Goal: Task Accomplishment & Management: Manage account settings

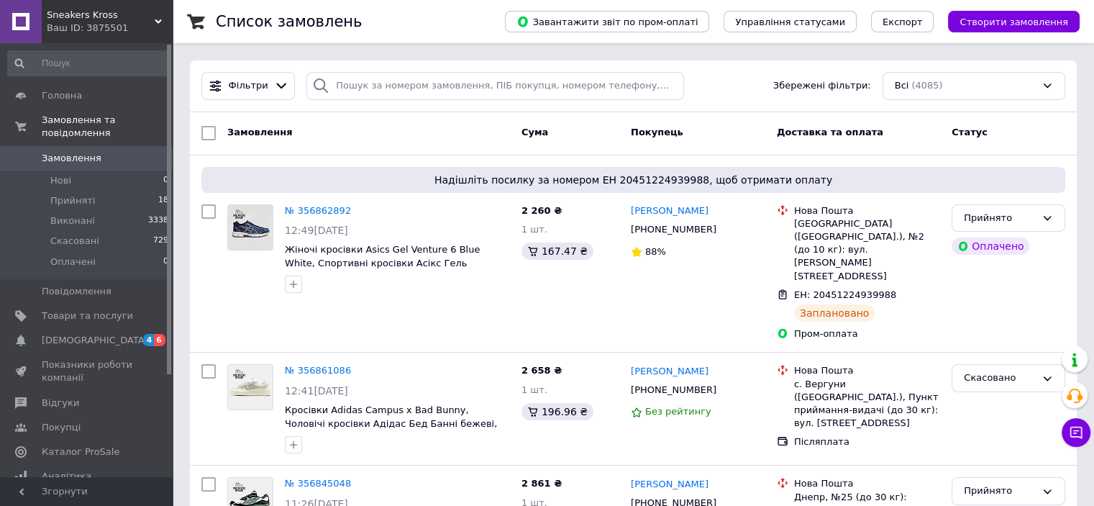
click at [330, 207] on link "№ 356862892" at bounding box center [318, 210] width 66 height 11
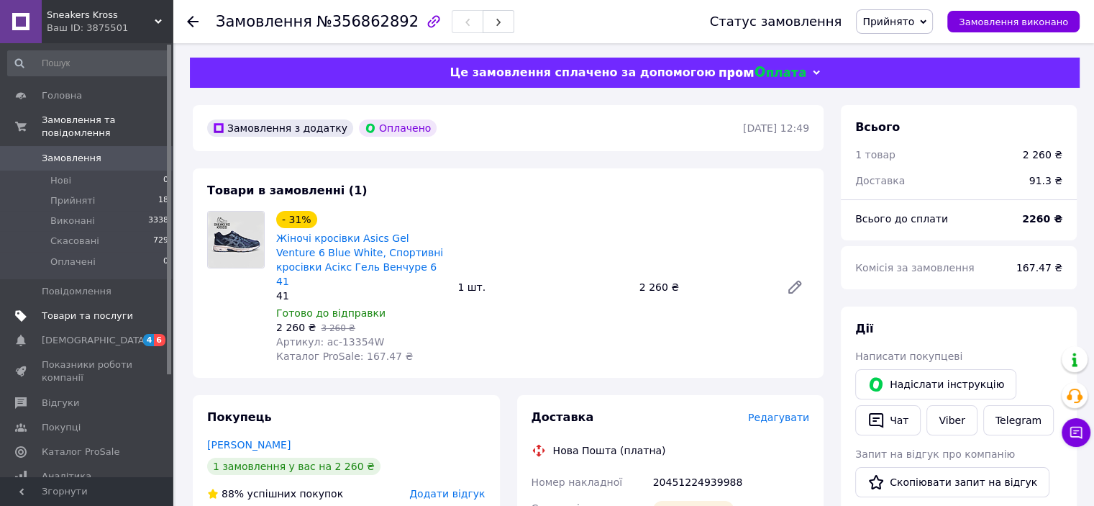
click at [83, 309] on span "Товари та послуги" at bounding box center [87, 315] width 91 height 13
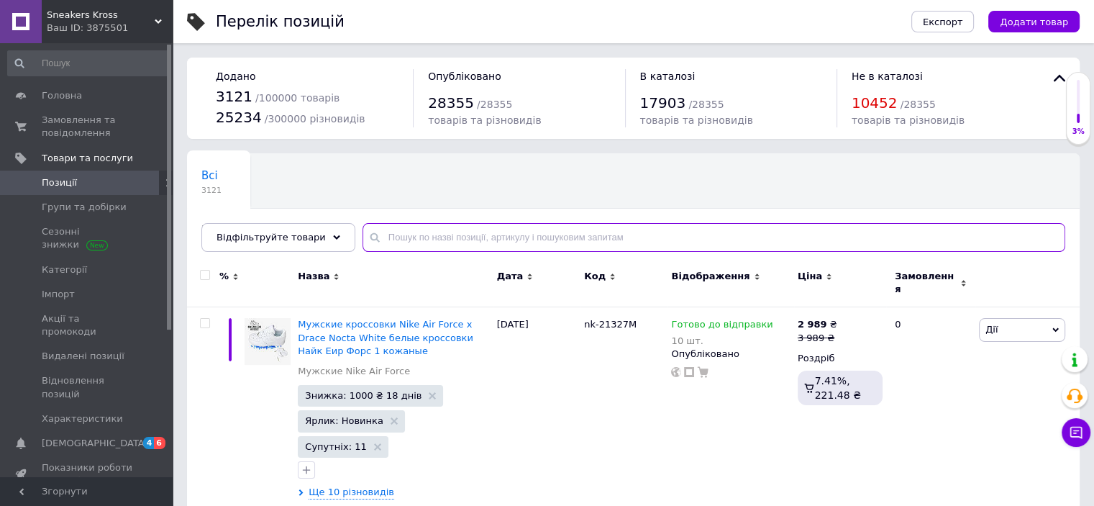
click at [484, 241] on input "text" at bounding box center [714, 237] width 703 height 29
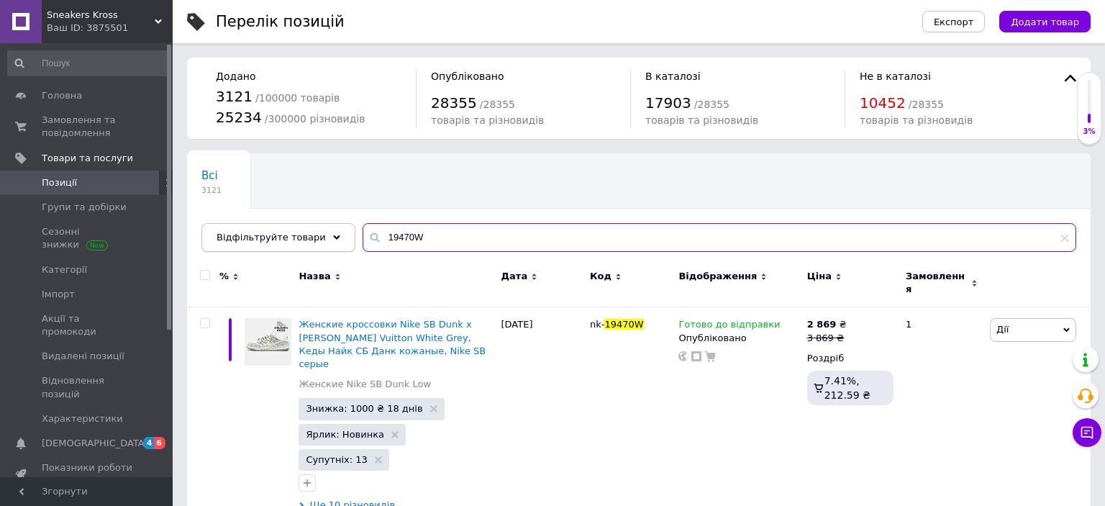
drag, startPoint x: 418, startPoint y: 237, endPoint x: 335, endPoint y: 234, distance: 82.8
click at [335, 234] on div "Відфільтруйте товари 19470W" at bounding box center [638, 237] width 875 height 29
type input "19470W"
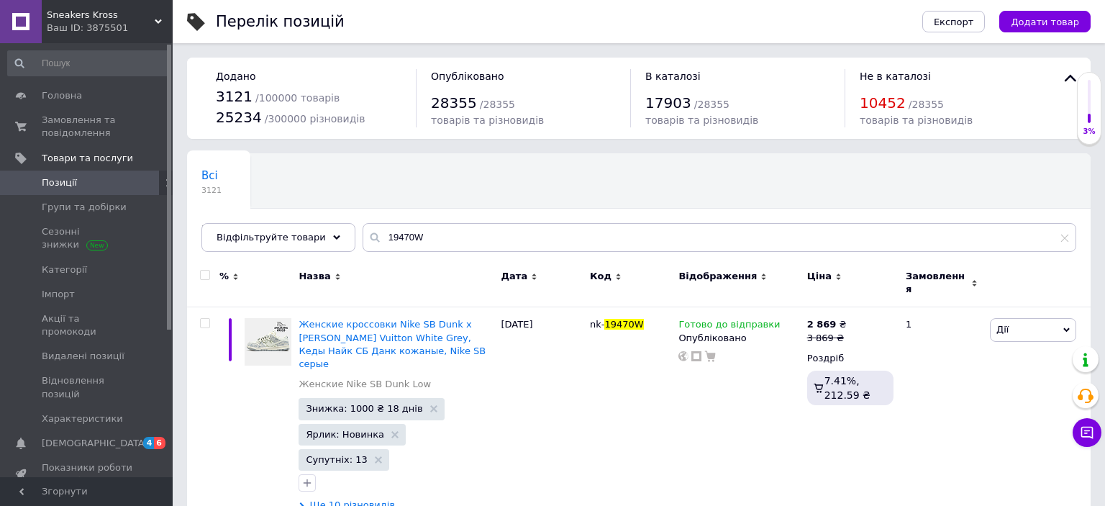
click at [118, 26] on div "Ваш ID: 3875501" at bounding box center [110, 28] width 126 height 13
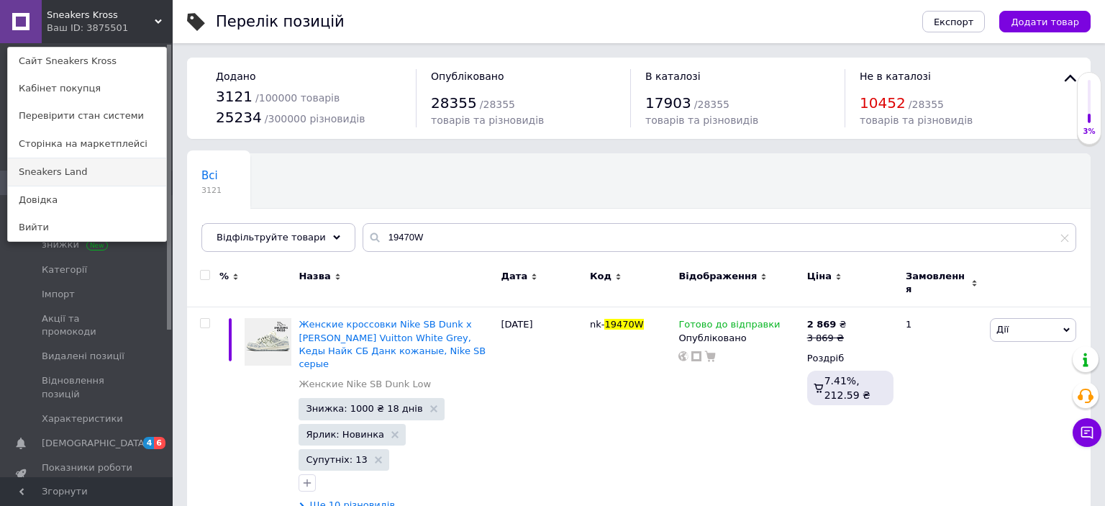
click at [86, 173] on link "Sneakers Land" at bounding box center [87, 171] width 158 height 27
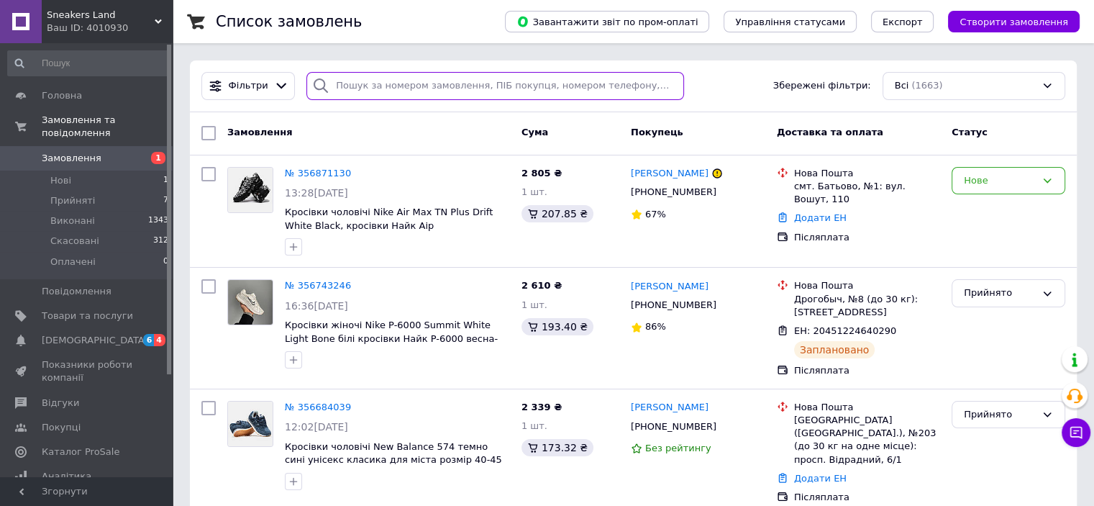
click at [374, 81] on input "search" at bounding box center [496, 86] width 378 height 28
paste input "19470W"
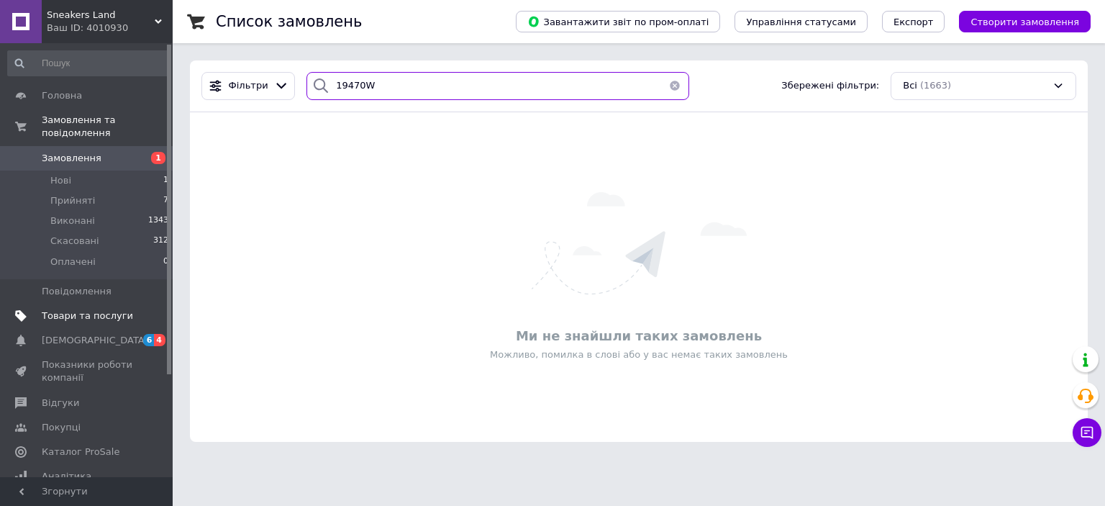
type input "19470W"
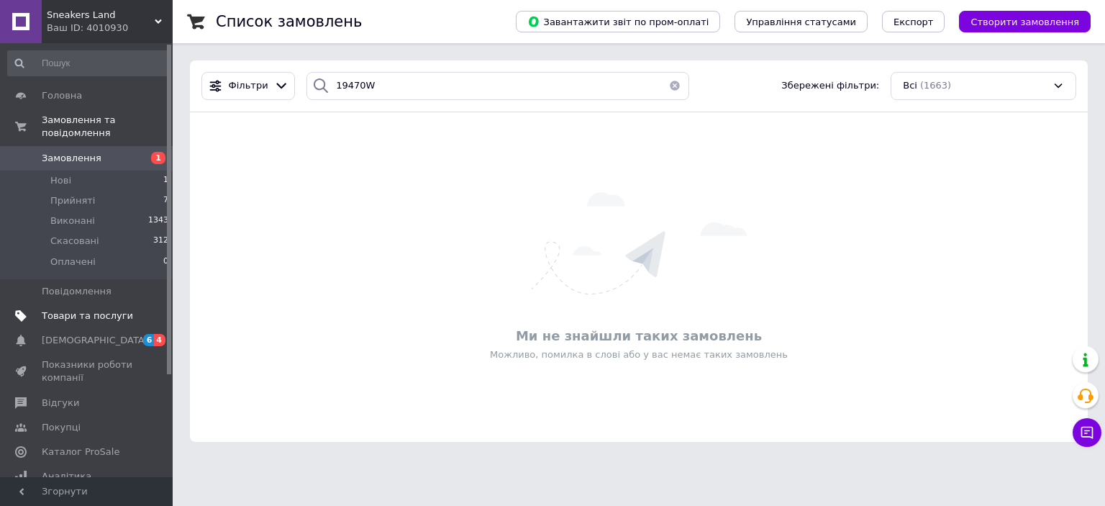
click at [91, 309] on span "Товари та послуги" at bounding box center [87, 315] width 91 height 13
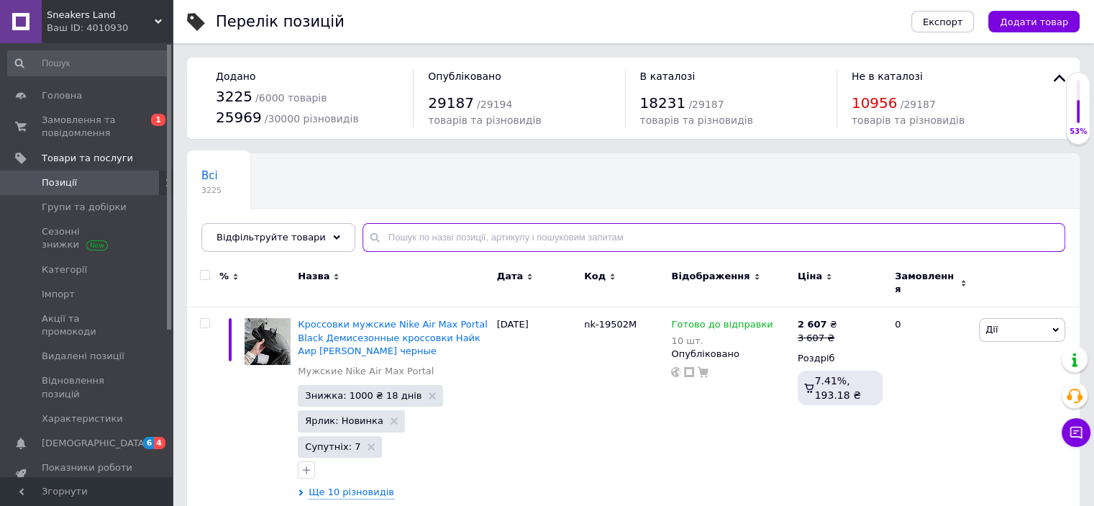
click at [448, 238] on input "text" at bounding box center [714, 237] width 703 height 29
paste input "19470W"
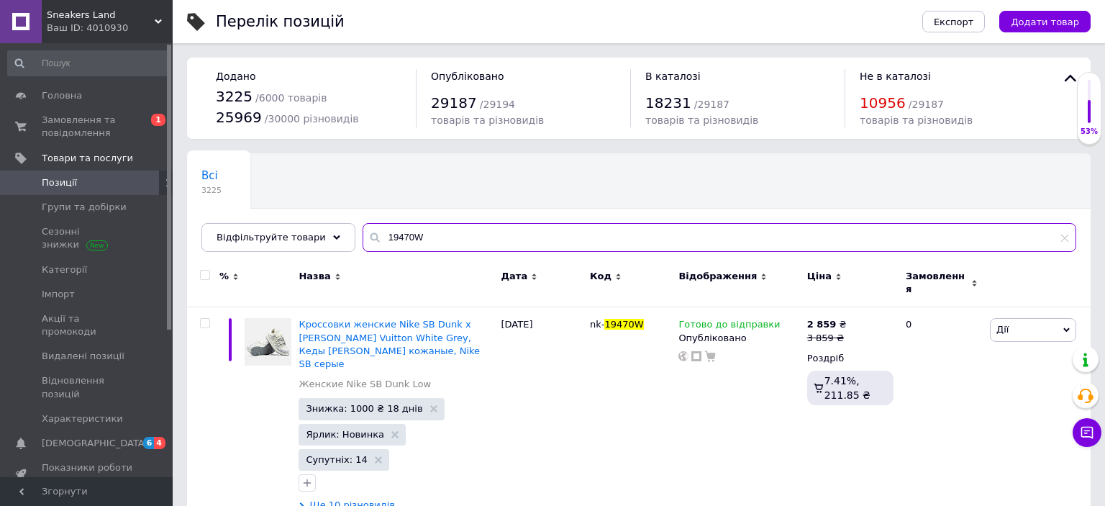
type input "19470W"
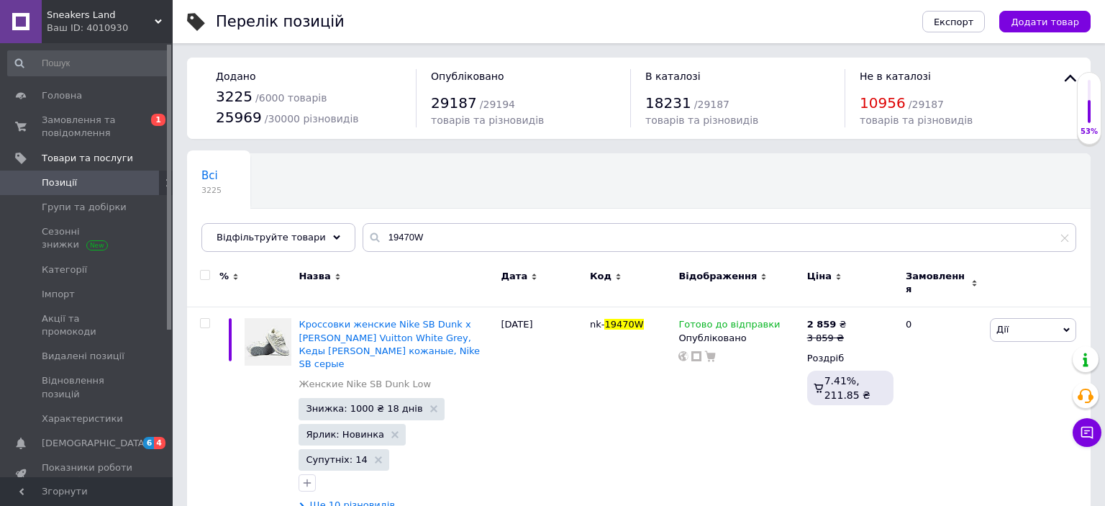
click at [127, 24] on div "Ваш ID: 4010930" at bounding box center [110, 28] width 126 height 13
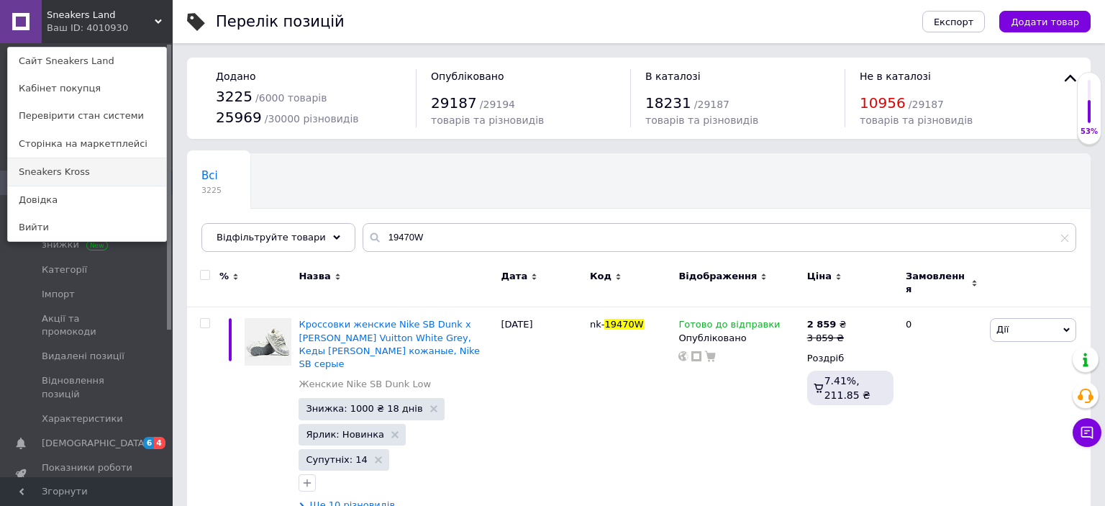
click at [105, 176] on link "Sneakers Kross" at bounding box center [87, 171] width 158 height 27
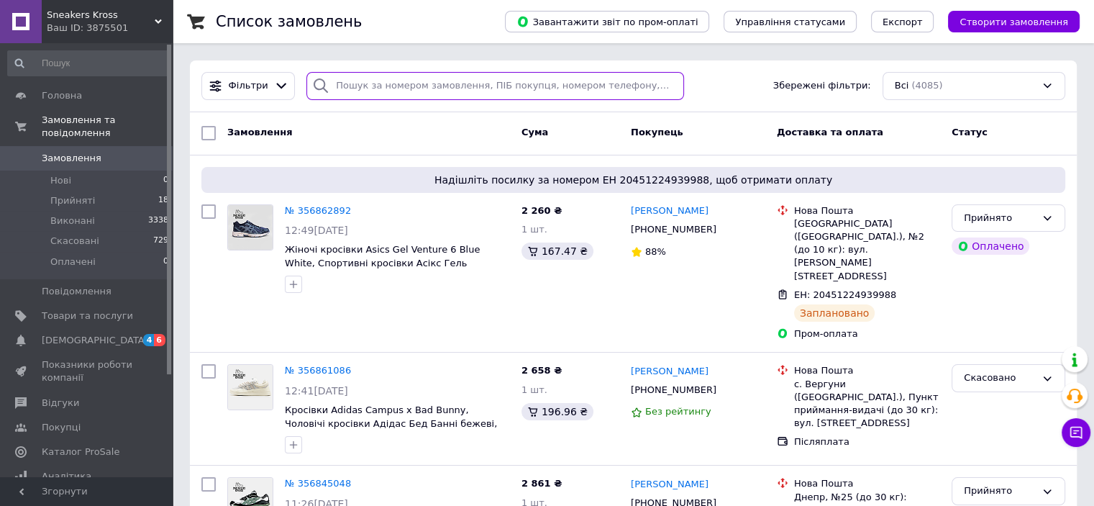
click at [407, 87] on input "search" at bounding box center [496, 86] width 378 height 28
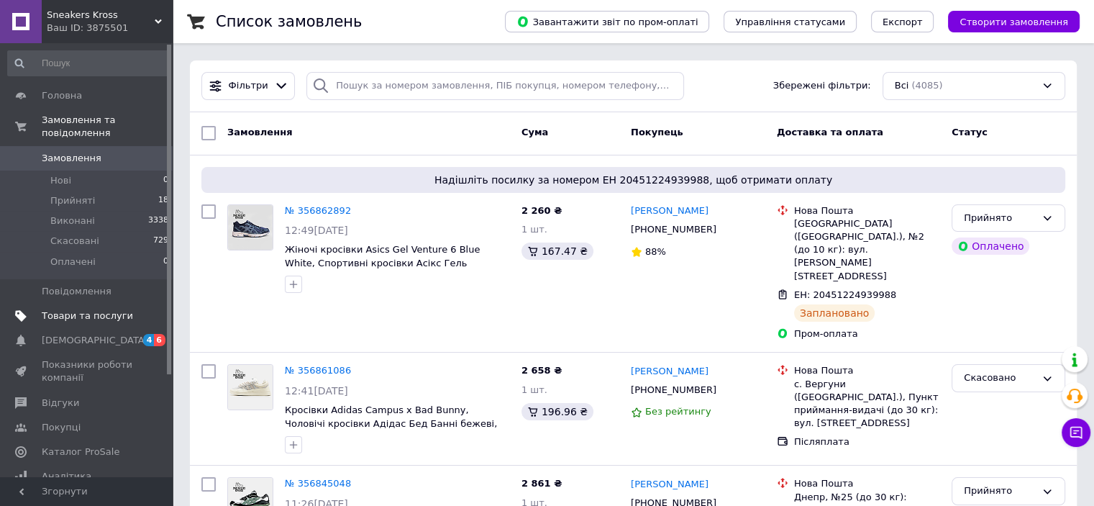
click at [76, 309] on span "Товари та послуги" at bounding box center [87, 315] width 91 height 13
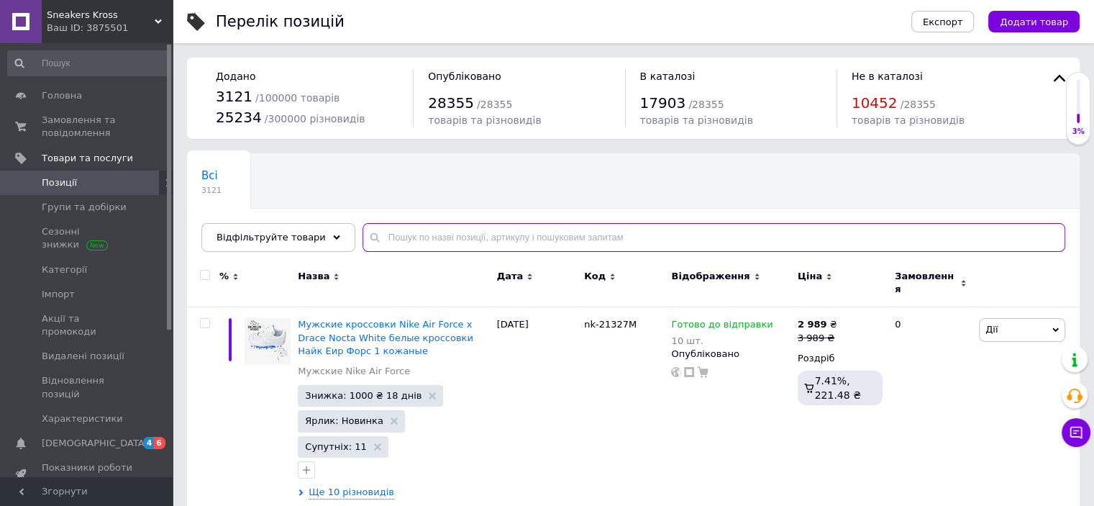
click at [440, 239] on input "text" at bounding box center [714, 237] width 703 height 29
paste input "19470W"
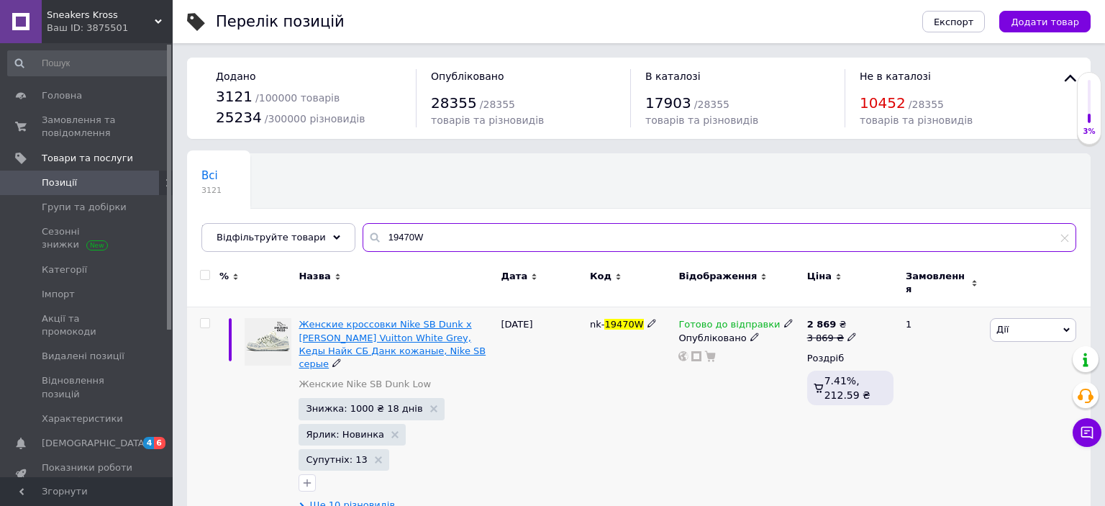
type input "19470W"
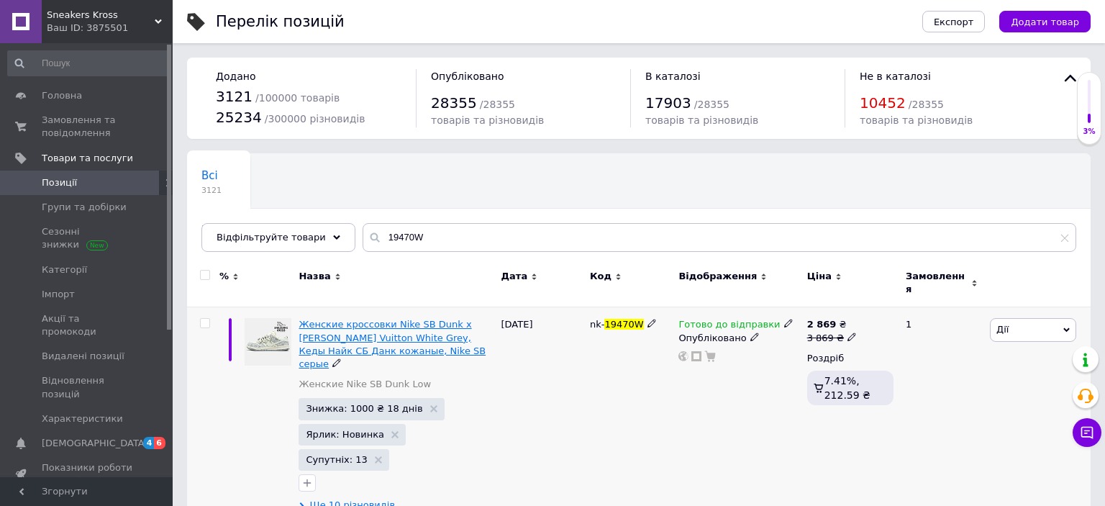
click at [420, 320] on span "Женские кроссовки Nike SB Dunk x [PERSON_NAME] Vuitton White Grey, Кеды Найк СБ…" at bounding box center [392, 344] width 187 height 50
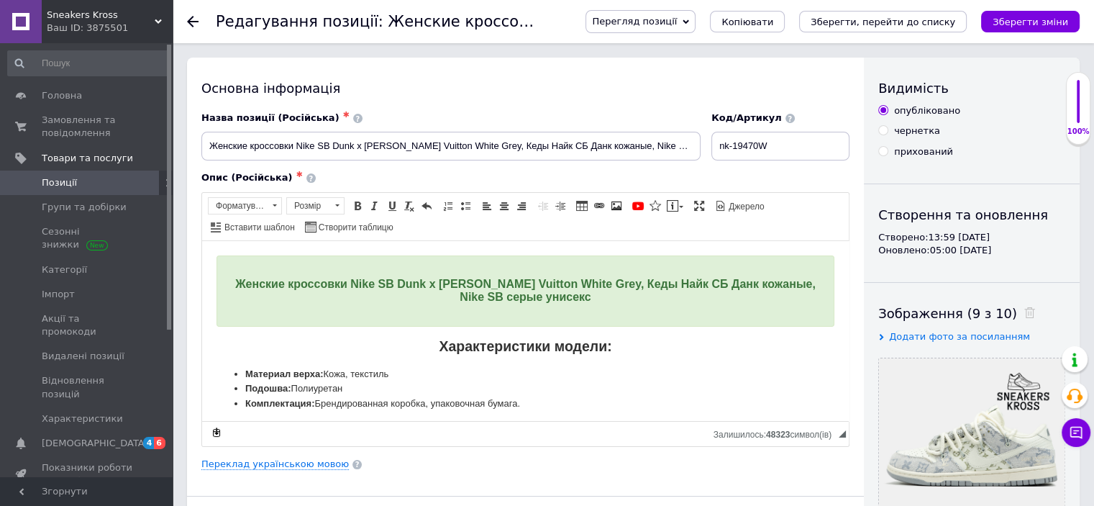
click at [677, 19] on span "Перегляд позиції" at bounding box center [634, 21] width 85 height 11
click at [690, 73] on li "Зберегти та переглянути на маркетплейсі" at bounding box center [698, 69] width 225 height 20
click at [90, 30] on div "Ваш ID: 3875501" at bounding box center [110, 28] width 126 height 13
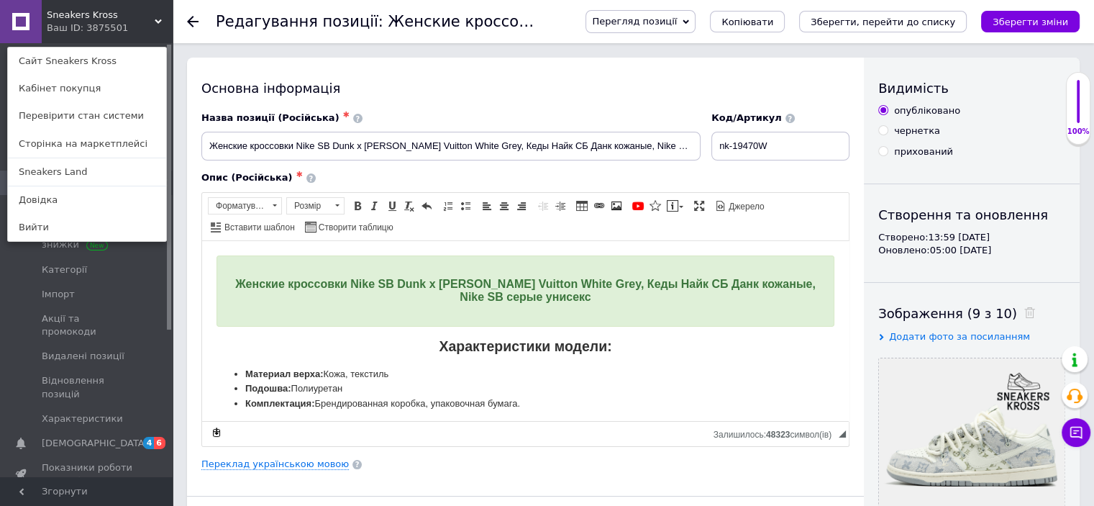
click at [93, 170] on link "Sneakers Land" at bounding box center [87, 171] width 158 height 27
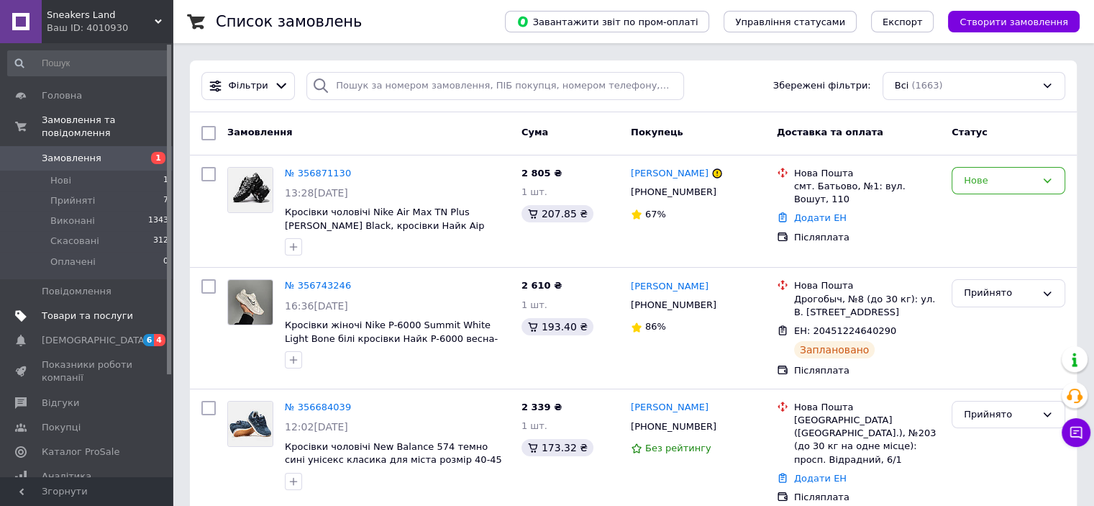
click at [71, 309] on span "Товари та послуги" at bounding box center [87, 315] width 91 height 13
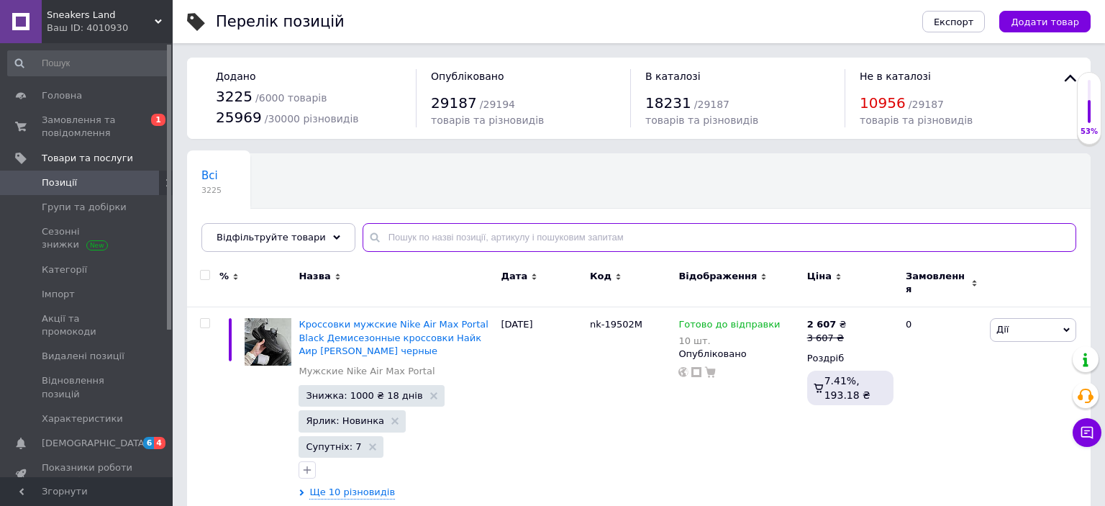
click at [464, 234] on input "text" at bounding box center [720, 237] width 714 height 29
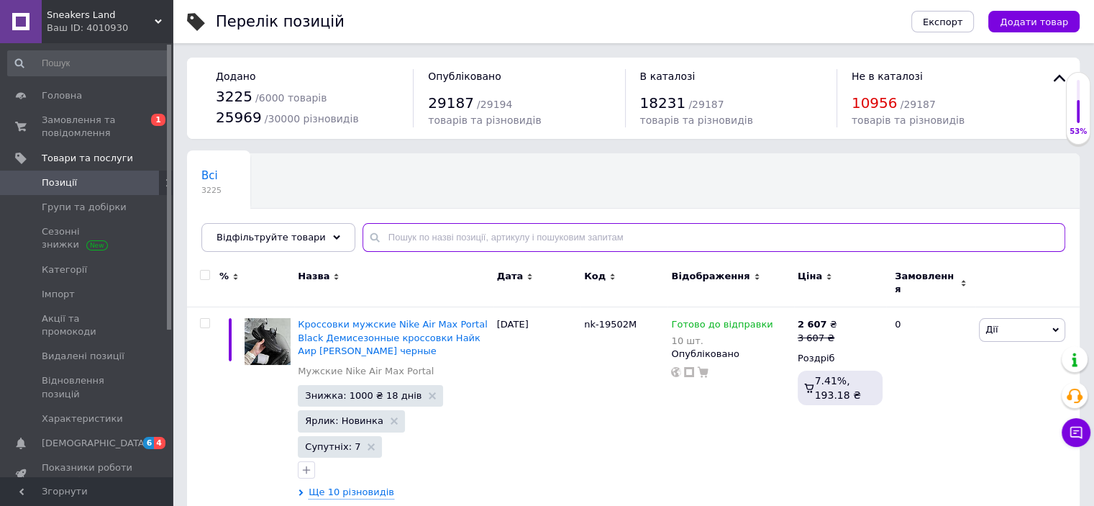
click at [464, 235] on input "text" at bounding box center [714, 237] width 703 height 29
paste input "19470W"
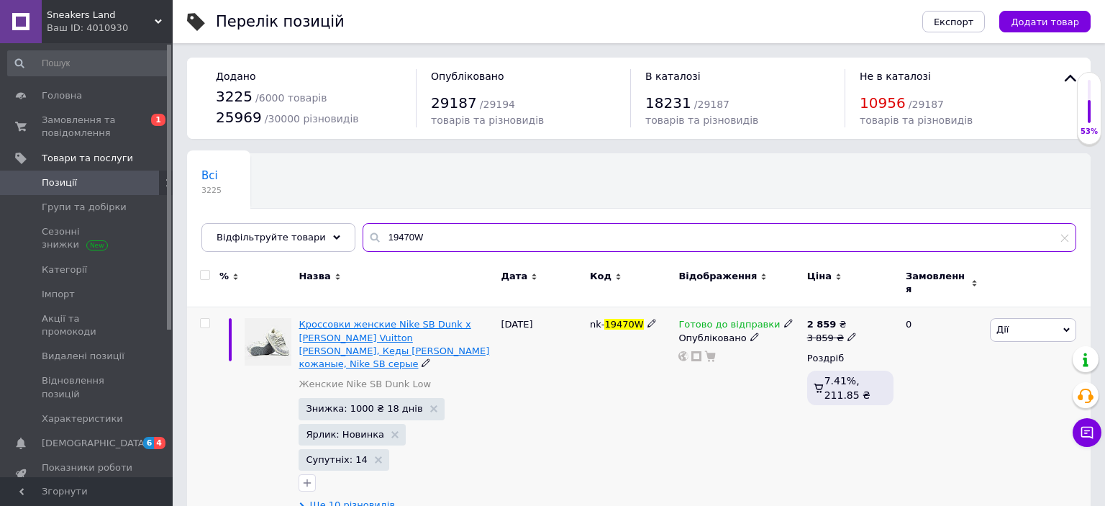
type input "19470W"
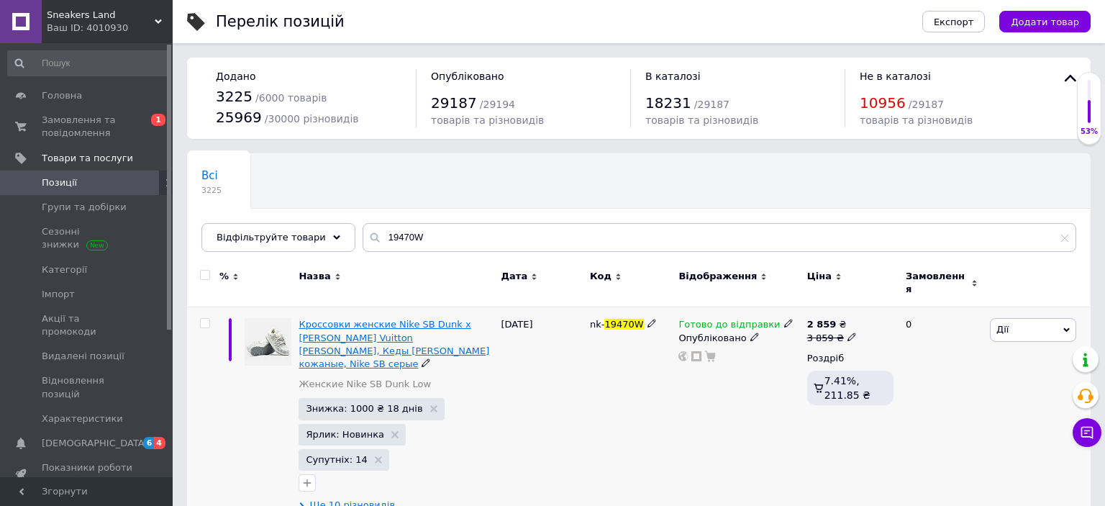
click at [391, 325] on span "Кроссовки женские Nike SB Dunk x Louis Vuitton White Grey, Кеды Найк Данк кожан…" at bounding box center [394, 344] width 191 height 50
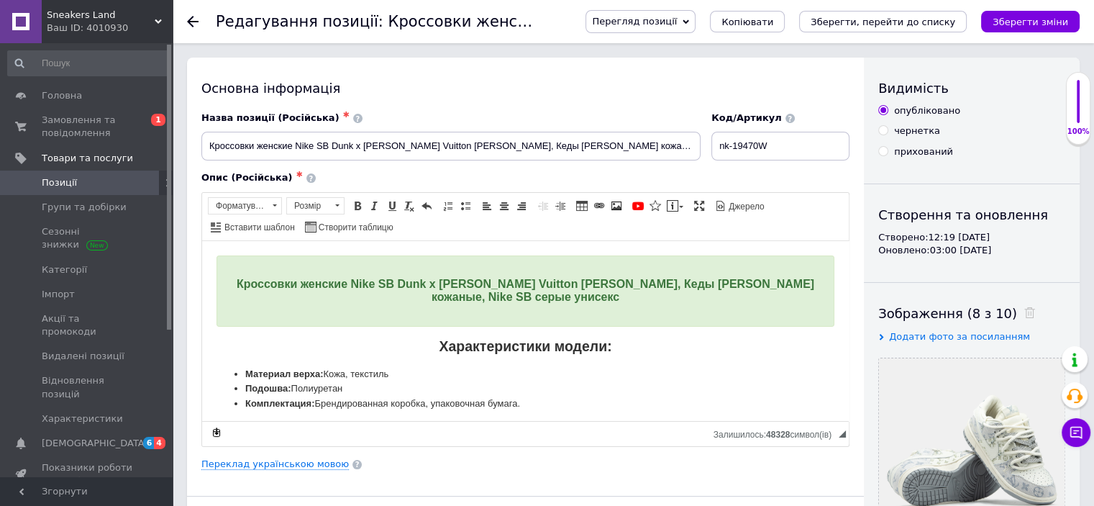
click at [677, 19] on span "Перегляд позиції" at bounding box center [634, 21] width 85 height 11
click at [699, 70] on li "Зберегти та переглянути на маркетплейсі" at bounding box center [698, 69] width 225 height 20
click at [95, 119] on span "Замовлення та повідомлення" at bounding box center [87, 127] width 91 height 26
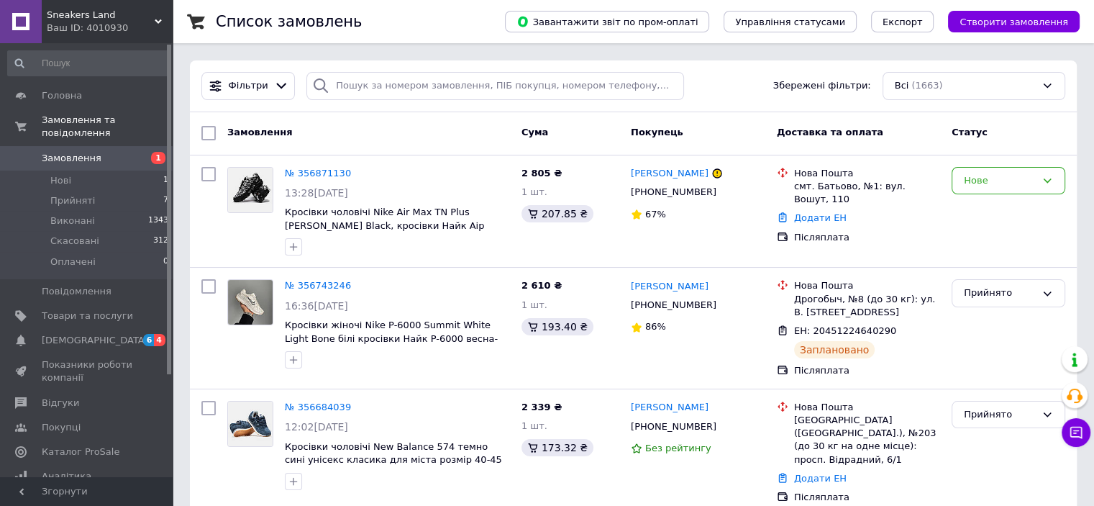
drag, startPoint x: 265, startPoint y: 51, endPoint x: 317, endPoint y: 34, distance: 54.6
click at [1081, 434] on icon at bounding box center [1076, 432] width 14 height 14
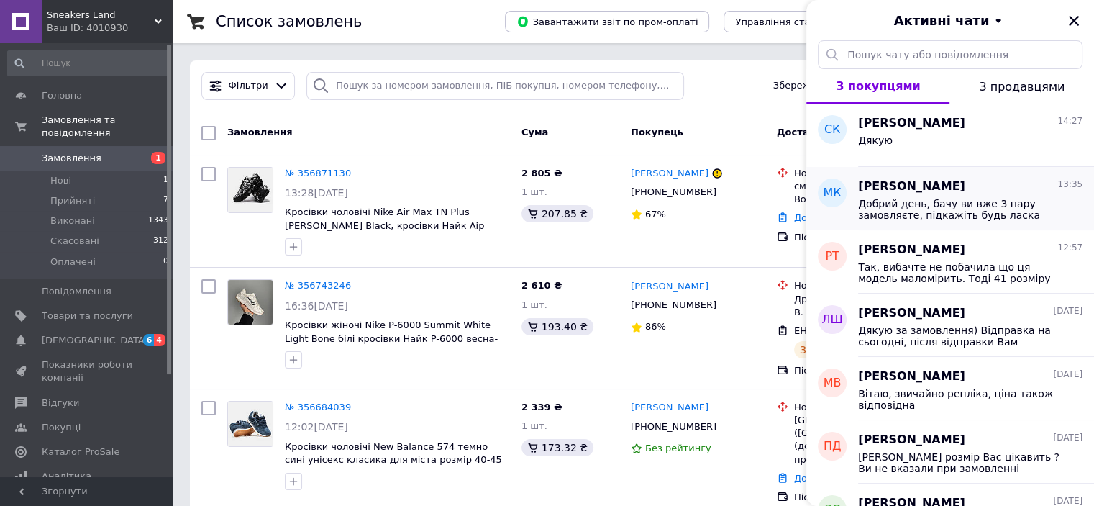
click at [1045, 200] on span "Добрий день, бачу ви вже 3 пару замовляєте, підкажіть будь ласка зазвичай якого…" at bounding box center [960, 209] width 204 height 23
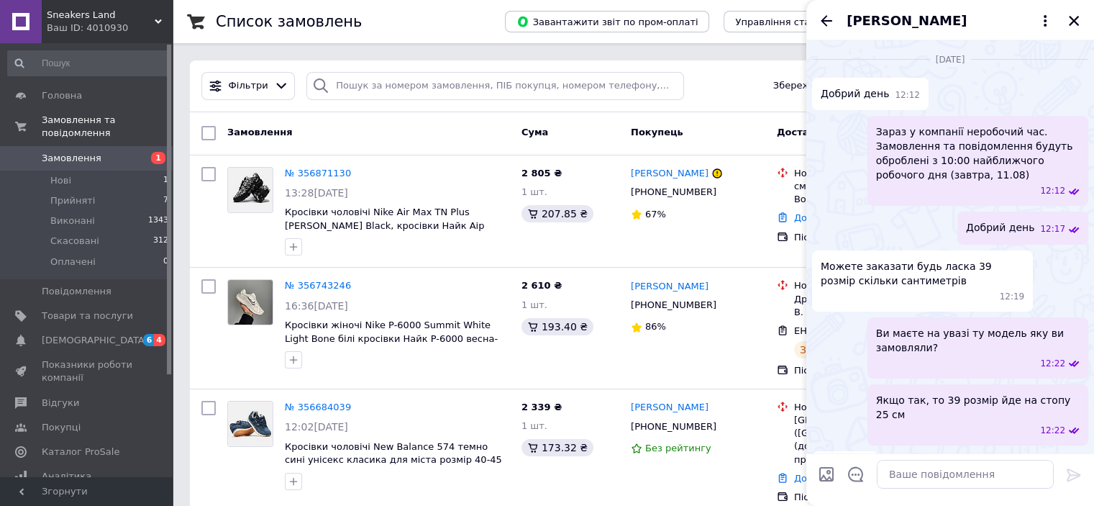
scroll to position [411, 0]
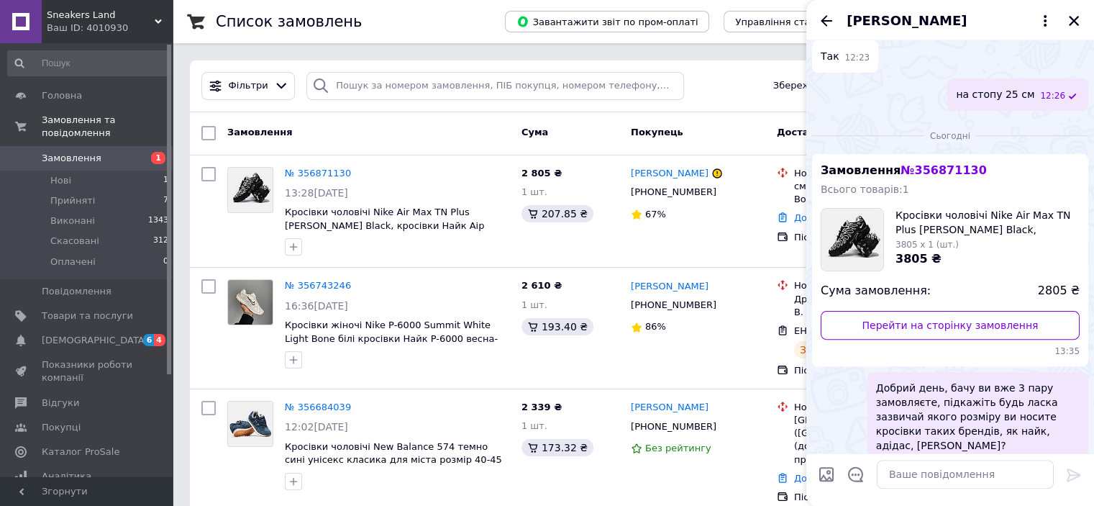
click at [825, 17] on icon "Назад" at bounding box center [827, 20] width 12 height 11
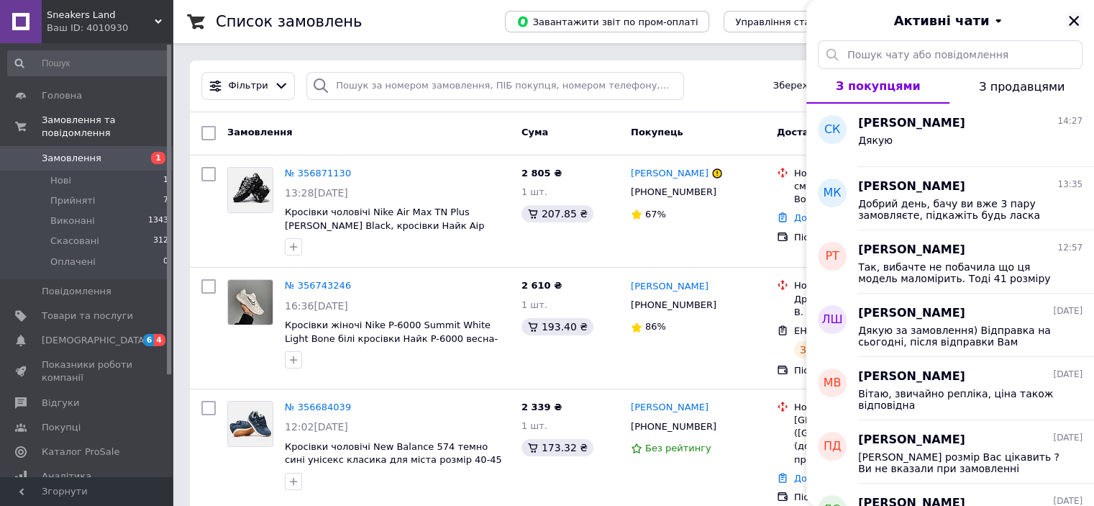
click at [1074, 19] on icon "Закрити" at bounding box center [1074, 21] width 10 height 10
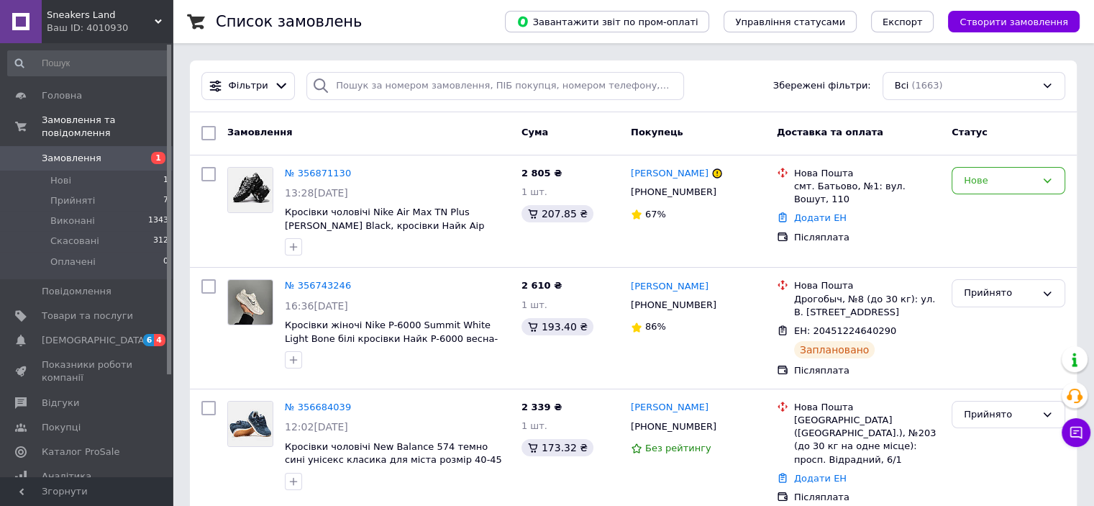
click at [123, 25] on div "Ваш ID: 4010930" at bounding box center [110, 28] width 126 height 13
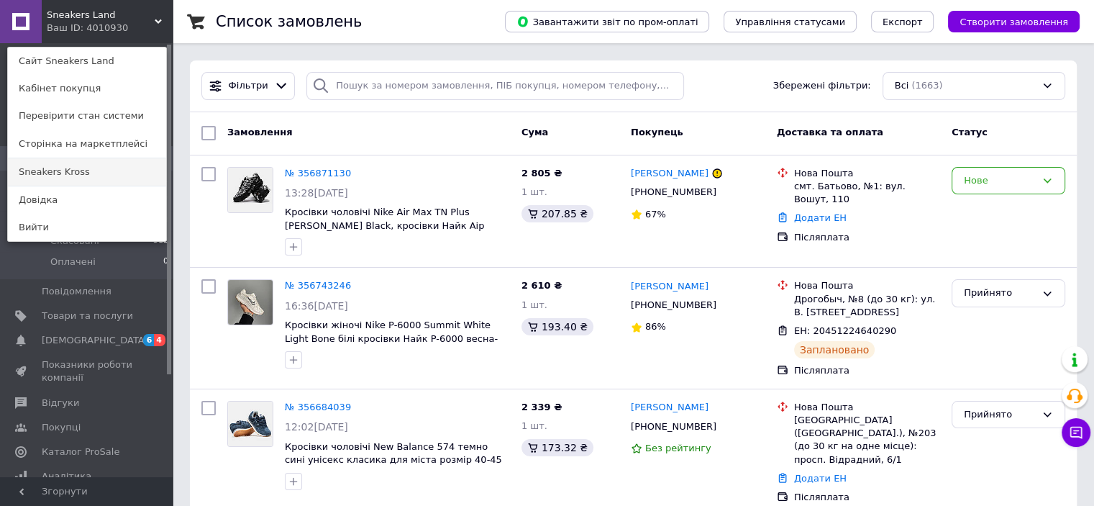
click at [119, 177] on link "Sneakers Kross" at bounding box center [87, 171] width 158 height 27
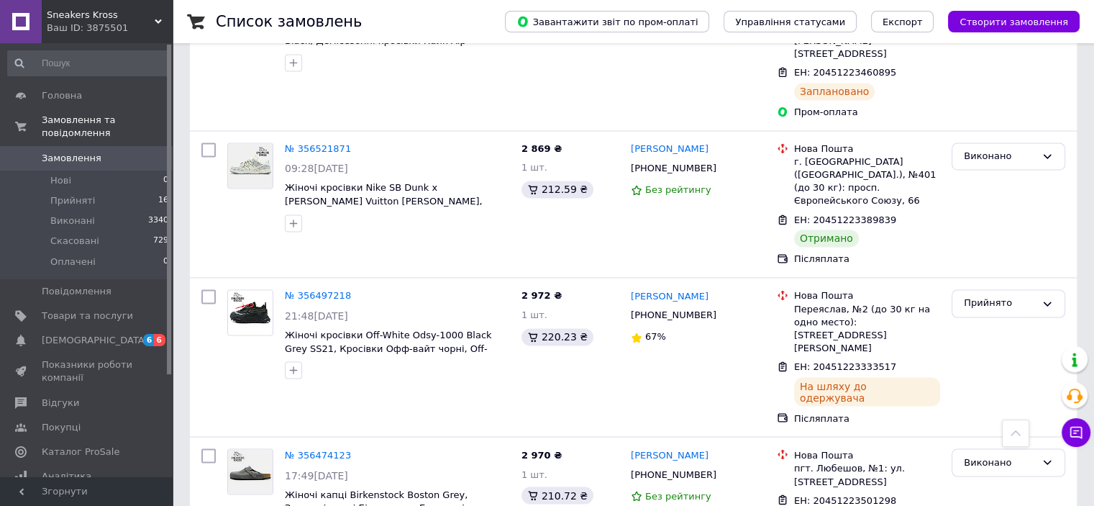
scroll to position [2357, 0]
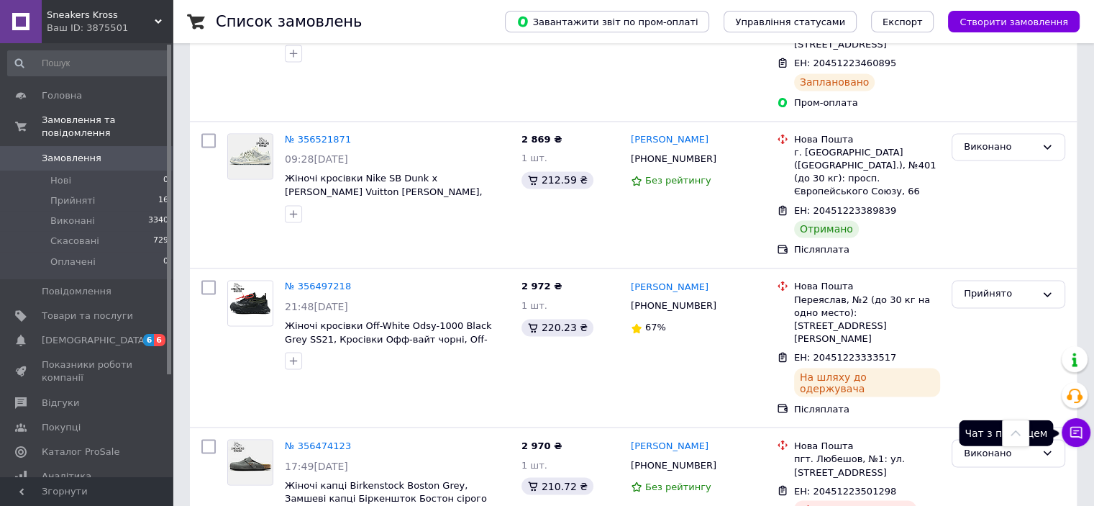
click at [1075, 433] on icon at bounding box center [1077, 433] width 12 height 12
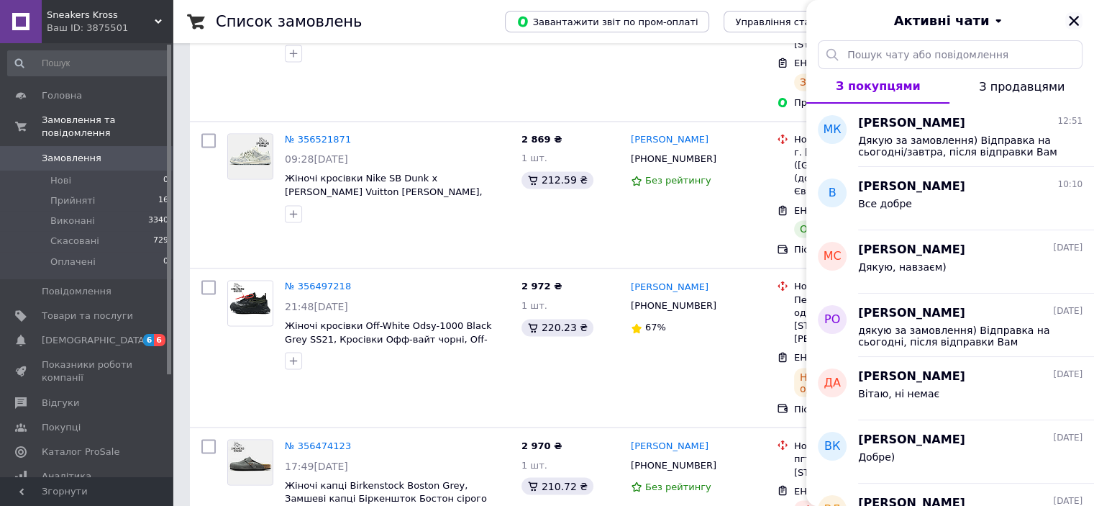
click at [1075, 21] on icon "Закрити" at bounding box center [1074, 21] width 10 height 10
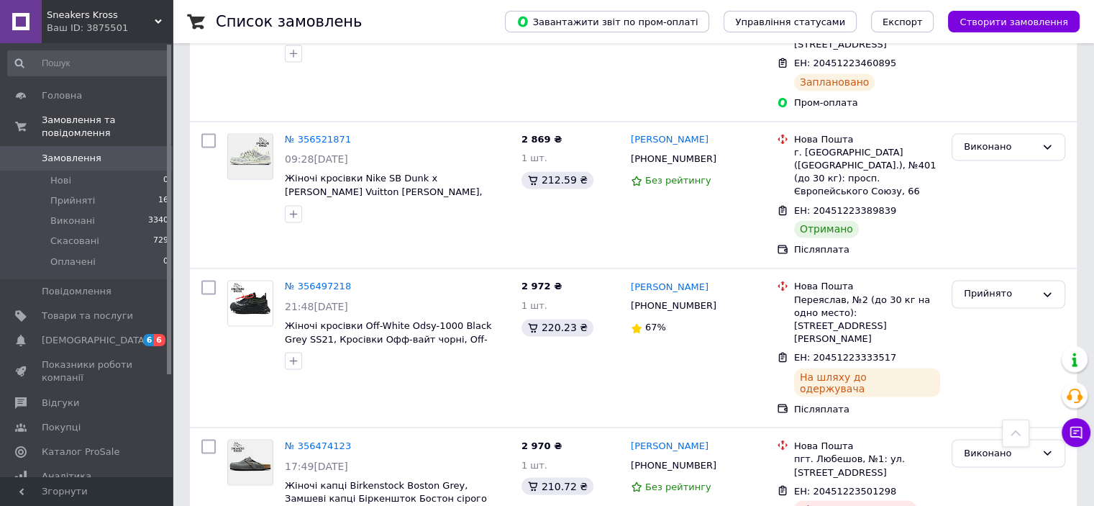
click at [70, 21] on span "Sneakers Kross" at bounding box center [101, 15] width 108 height 13
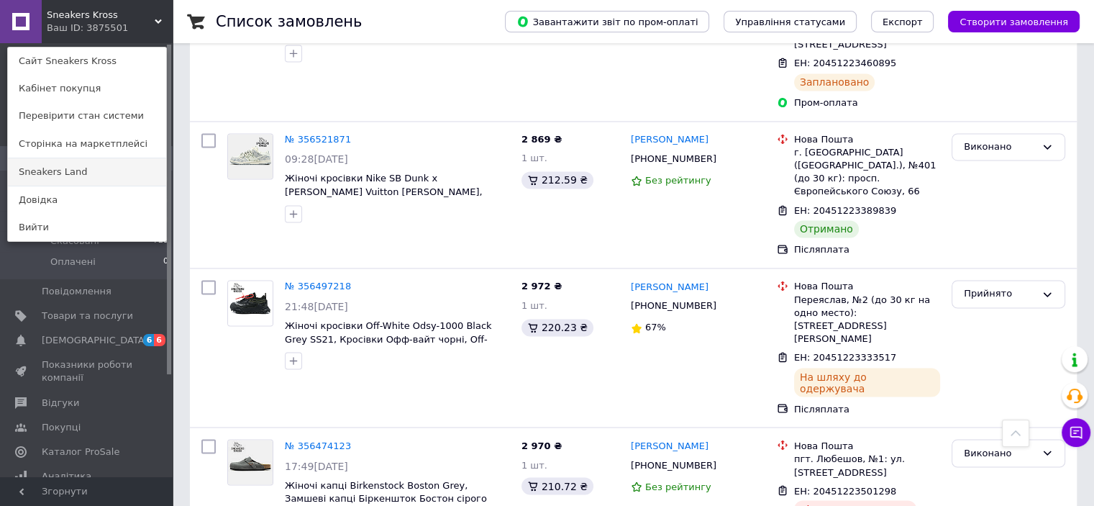
click at [97, 172] on link "Sneakers Land" at bounding box center [87, 171] width 158 height 27
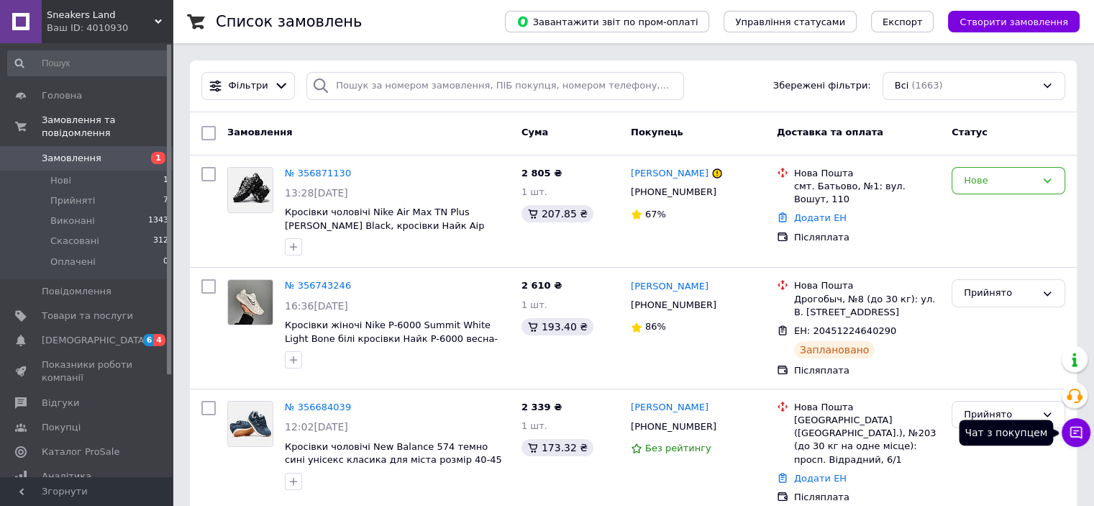
click at [1082, 433] on icon at bounding box center [1076, 432] width 14 height 14
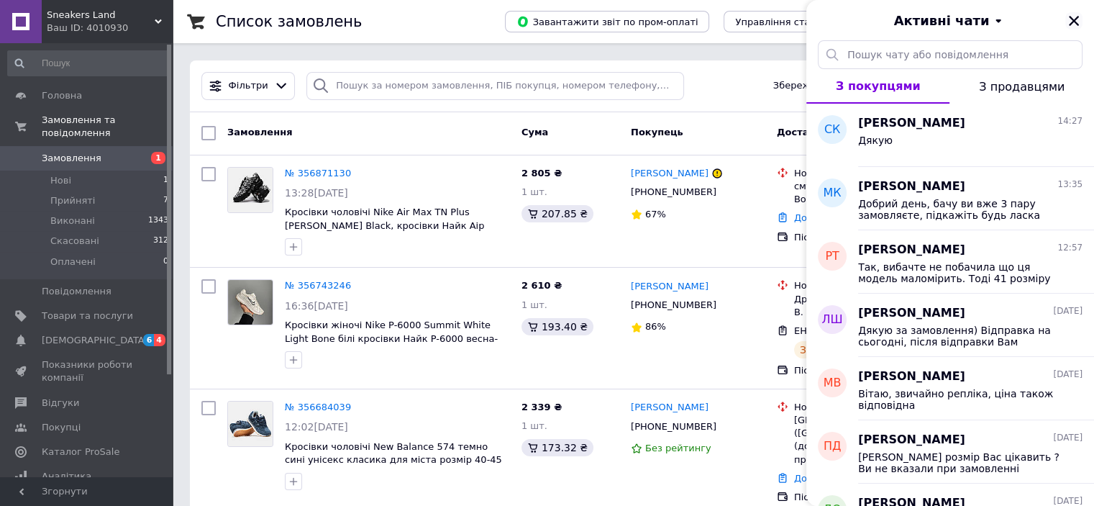
click at [1074, 19] on icon "Закрити" at bounding box center [1074, 20] width 13 height 13
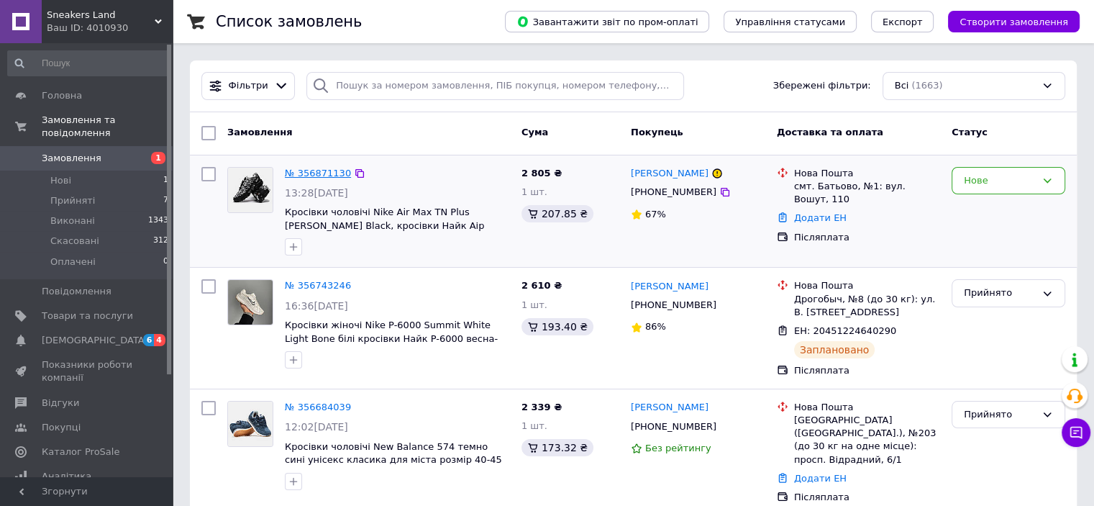
click at [319, 171] on link "№ 356871130" at bounding box center [318, 173] width 66 height 11
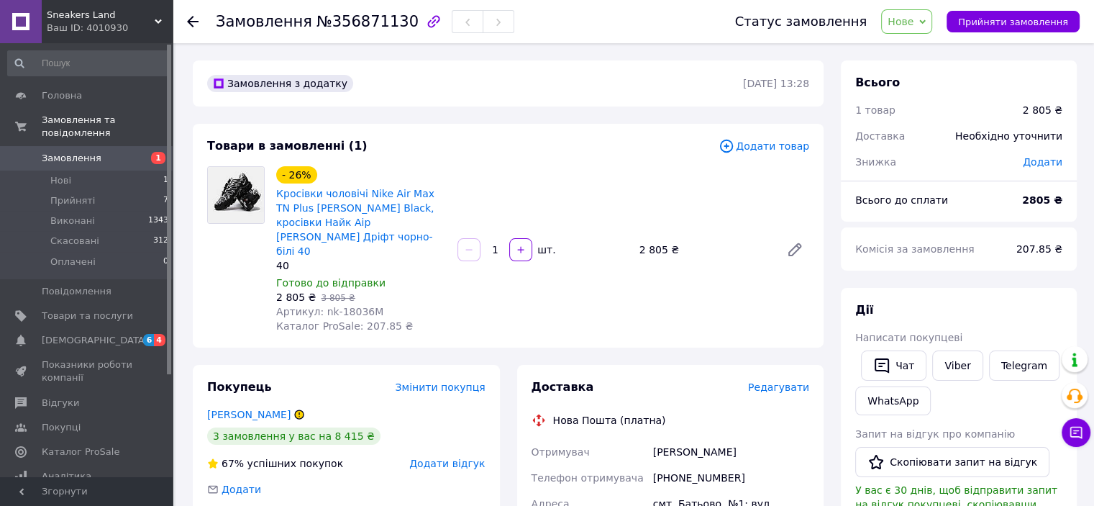
click at [897, 337] on span "Написати покупцеві" at bounding box center [909, 338] width 107 height 12
click at [900, 369] on button "Чат" at bounding box center [893, 365] width 65 height 30
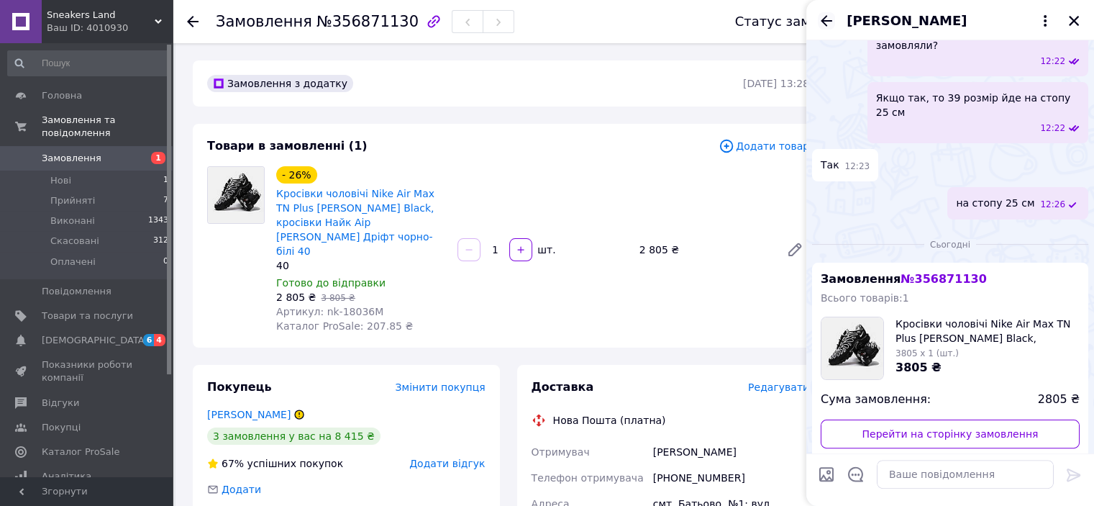
scroll to position [360, 0]
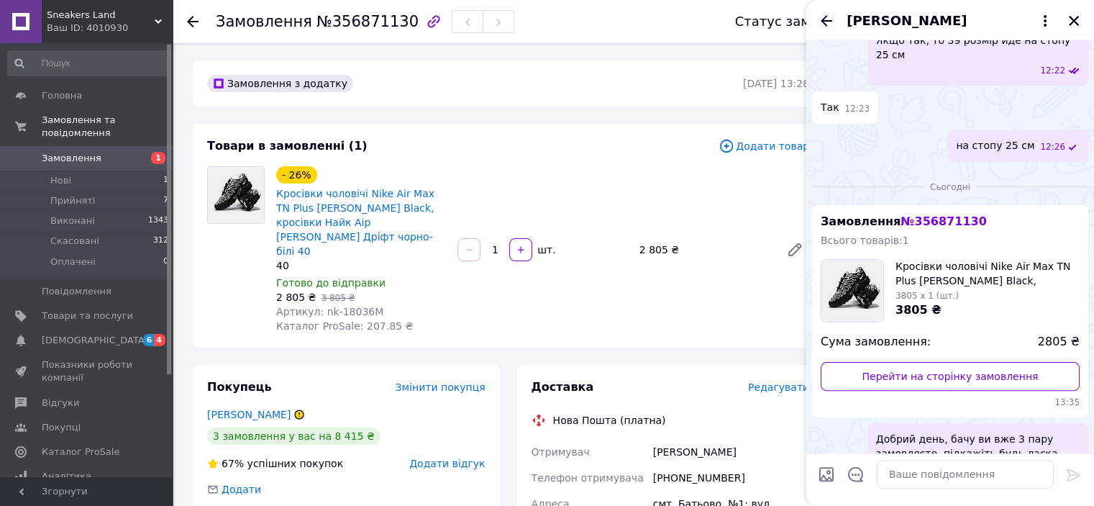
click at [826, 18] on icon "Назад" at bounding box center [826, 20] width 17 height 17
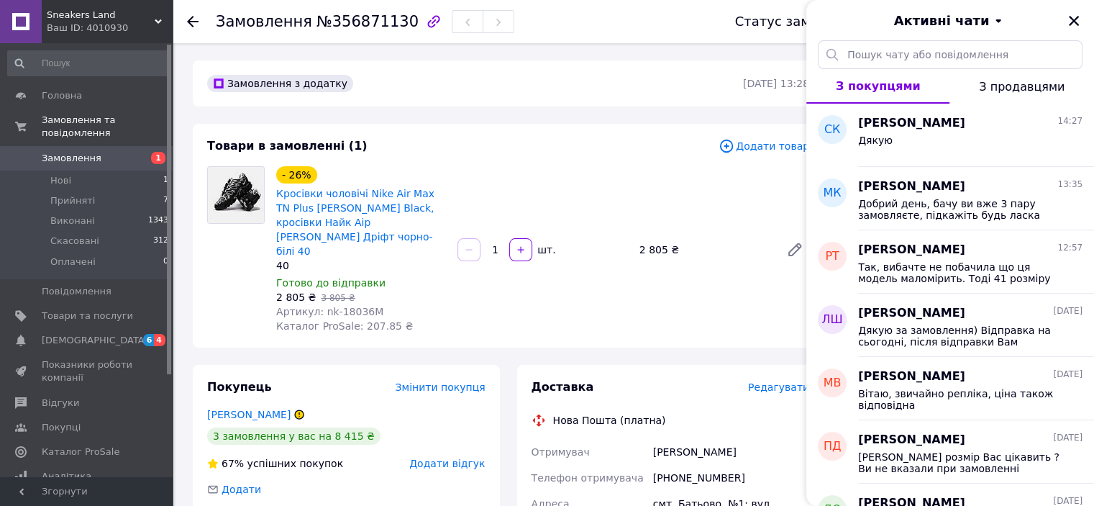
click at [75, 152] on span "Замовлення" at bounding box center [72, 158] width 60 height 13
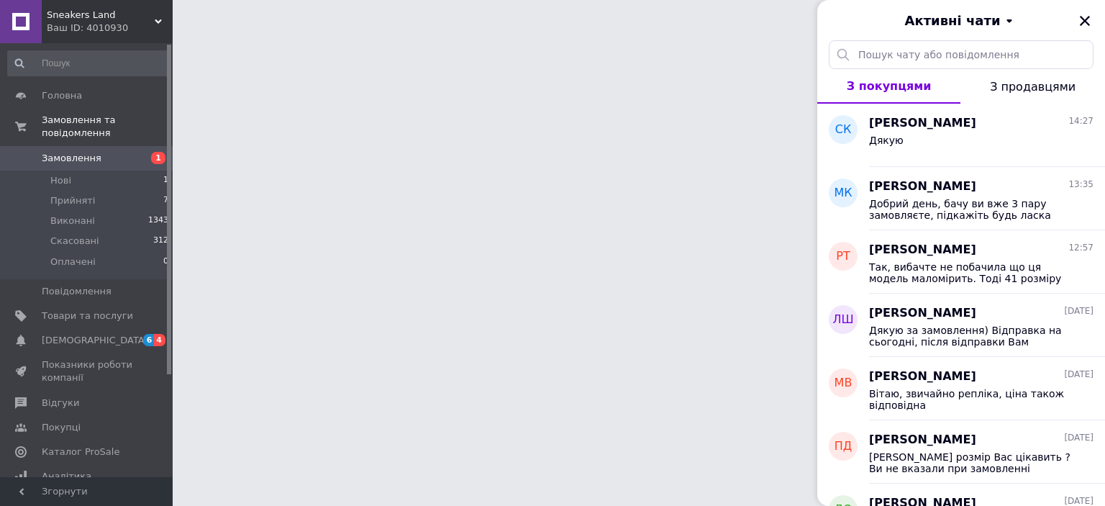
click at [1084, 19] on div "Активні чати" at bounding box center [961, 20] width 288 height 40
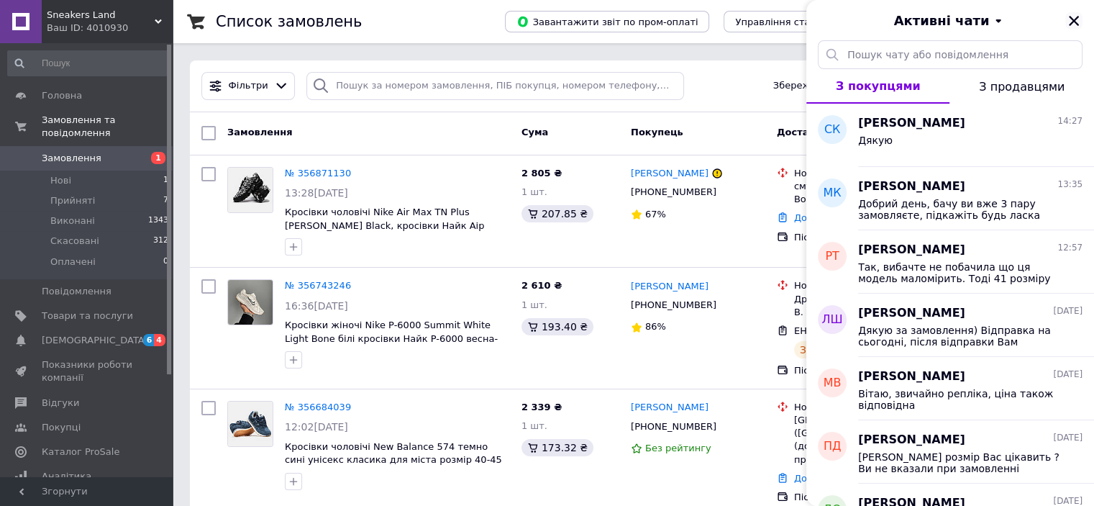
click at [1074, 20] on icon "Закрити" at bounding box center [1074, 21] width 10 height 10
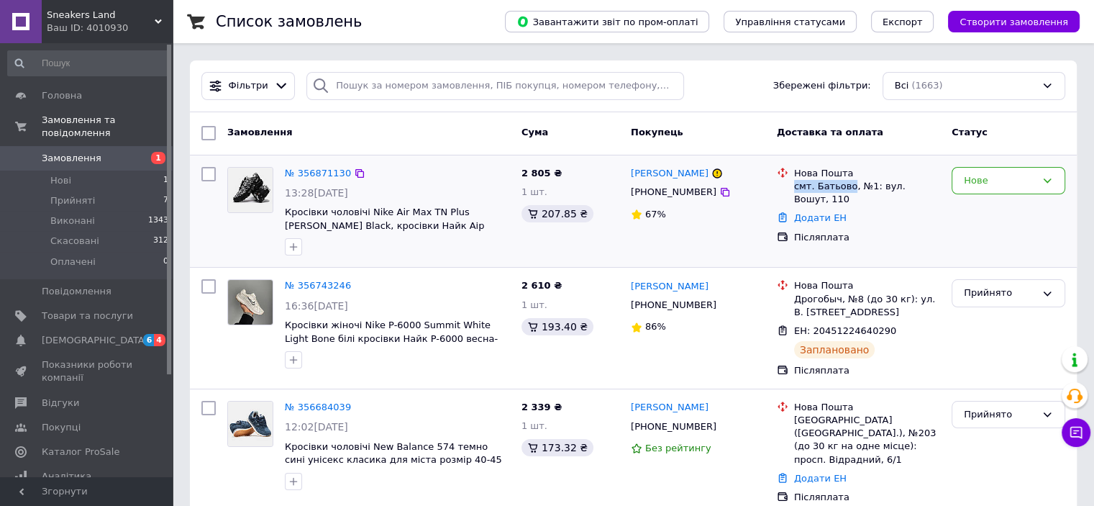
drag, startPoint x: 791, startPoint y: 183, endPoint x: 848, endPoint y: 191, distance: 56.6
click at [848, 191] on div "Нова Пошта смт. Батьово, №1: вул. Вошут, 110" at bounding box center [867, 187] width 152 height 40
copy div "смт. Батьово"
click at [1075, 430] on icon at bounding box center [1077, 433] width 12 height 12
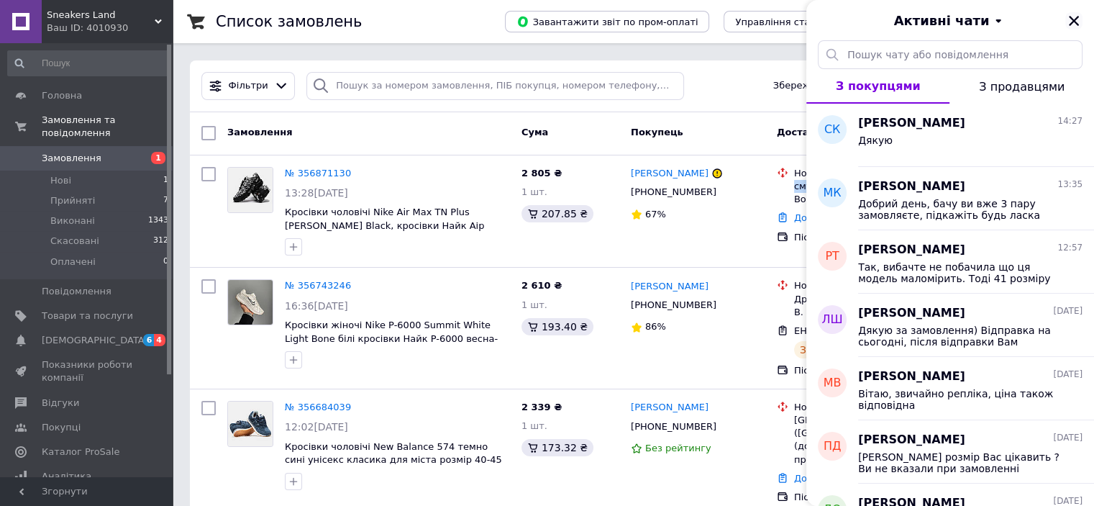
click at [1073, 17] on icon "Закрити" at bounding box center [1074, 20] width 13 height 13
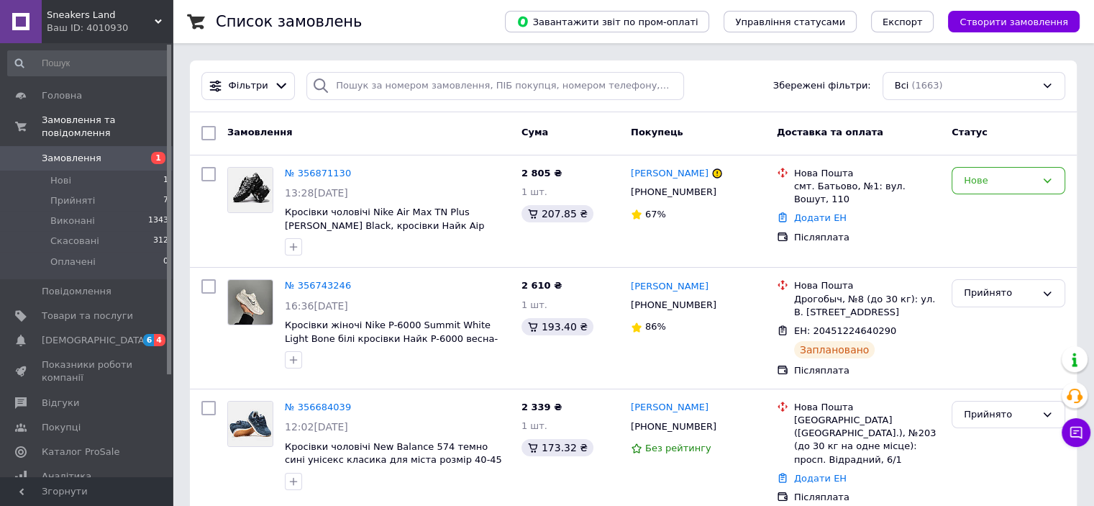
click at [115, 19] on span "Sneakers Land" at bounding box center [101, 15] width 108 height 13
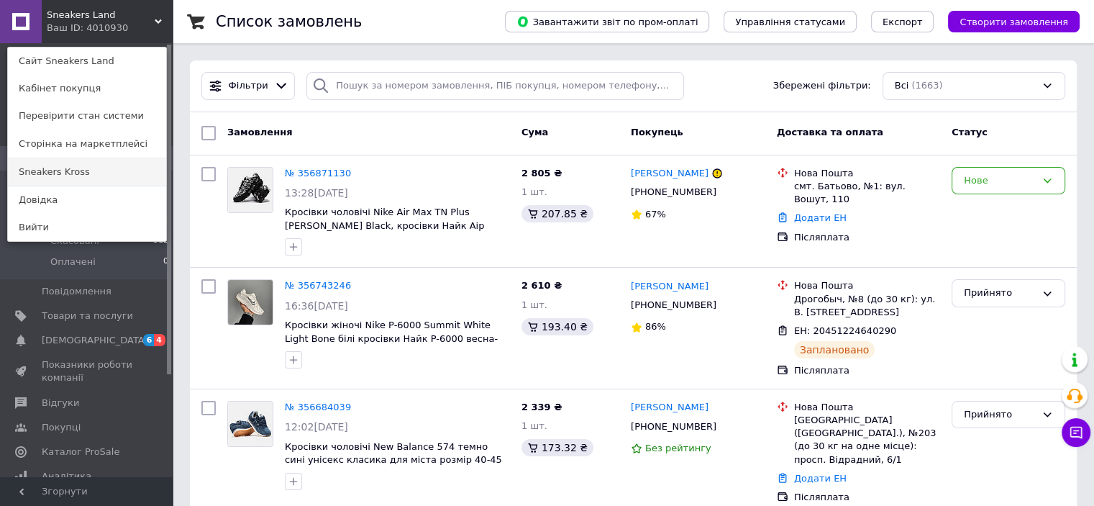
click at [95, 177] on link "Sneakers Kross" at bounding box center [87, 171] width 158 height 27
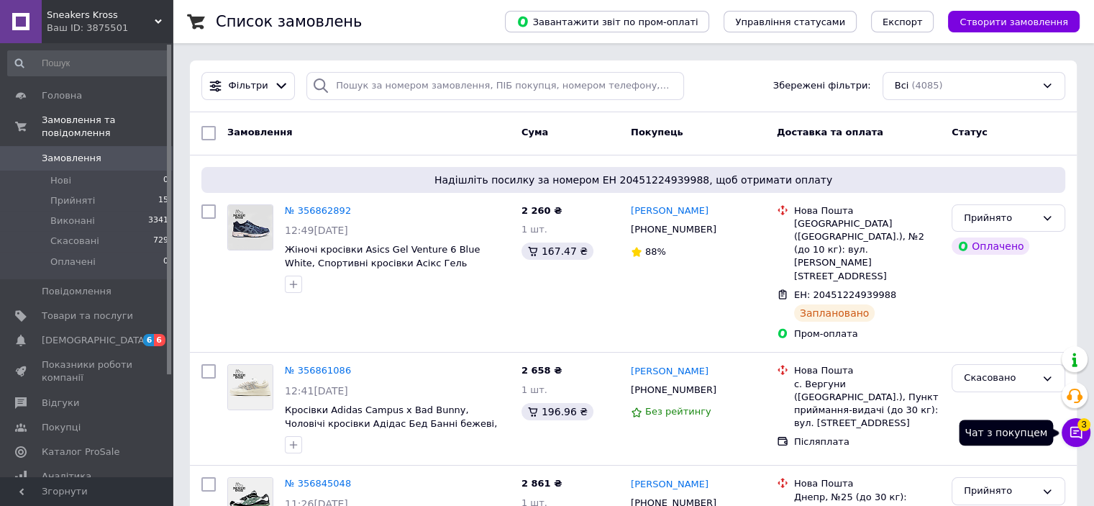
click at [1076, 440] on icon at bounding box center [1076, 432] width 14 height 14
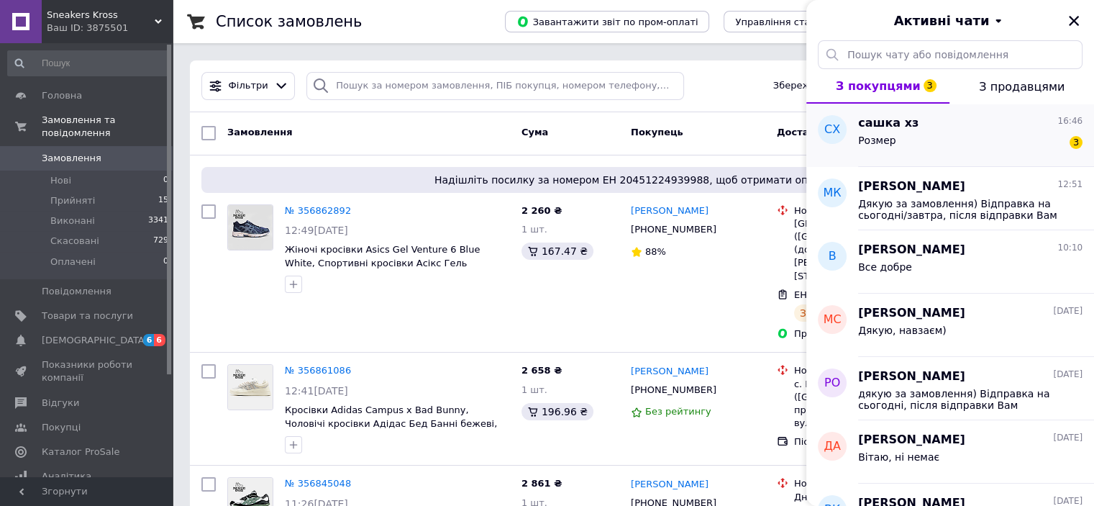
click at [1008, 153] on div "Розмер 3" at bounding box center [970, 143] width 224 height 23
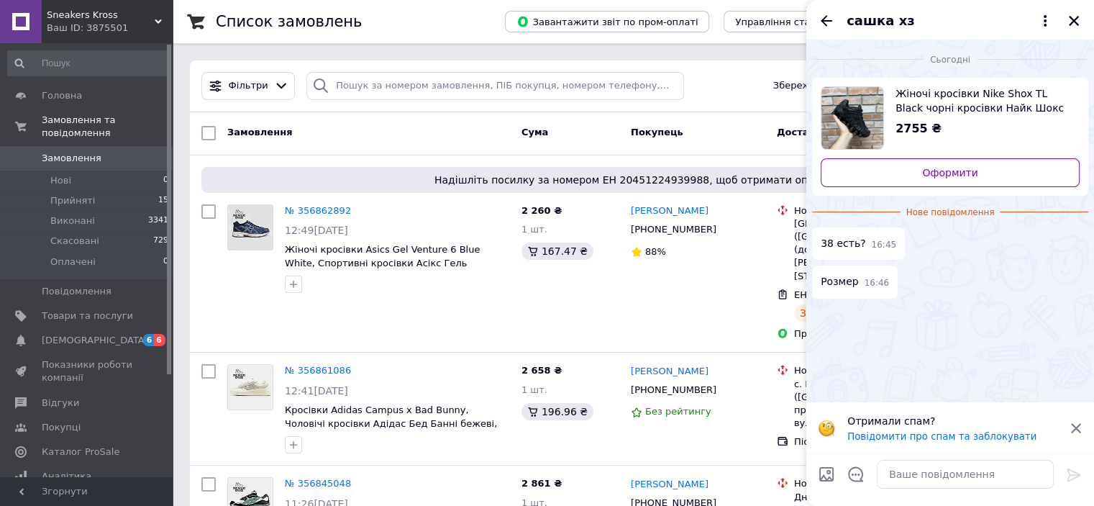
click at [981, 103] on span "Жіночі кросівки Nike Shox TL Black чорні кросівки Найк Шокс Nike Shox текстильн…" at bounding box center [982, 100] width 173 height 29
click at [934, 480] on textarea at bounding box center [965, 474] width 177 height 29
click at [938, 483] on textarea at bounding box center [965, 474] width 177 height 29
type textarea "Добрий день, так в наявності"
click at [1073, 474] on icon at bounding box center [1074, 474] width 14 height 13
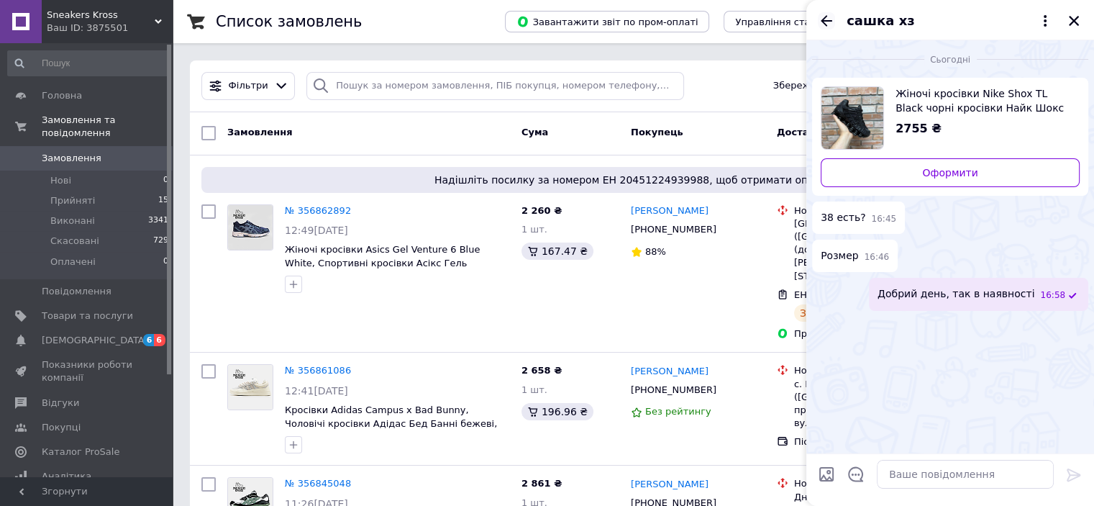
click at [827, 23] on icon "Назад" at bounding box center [826, 20] width 17 height 17
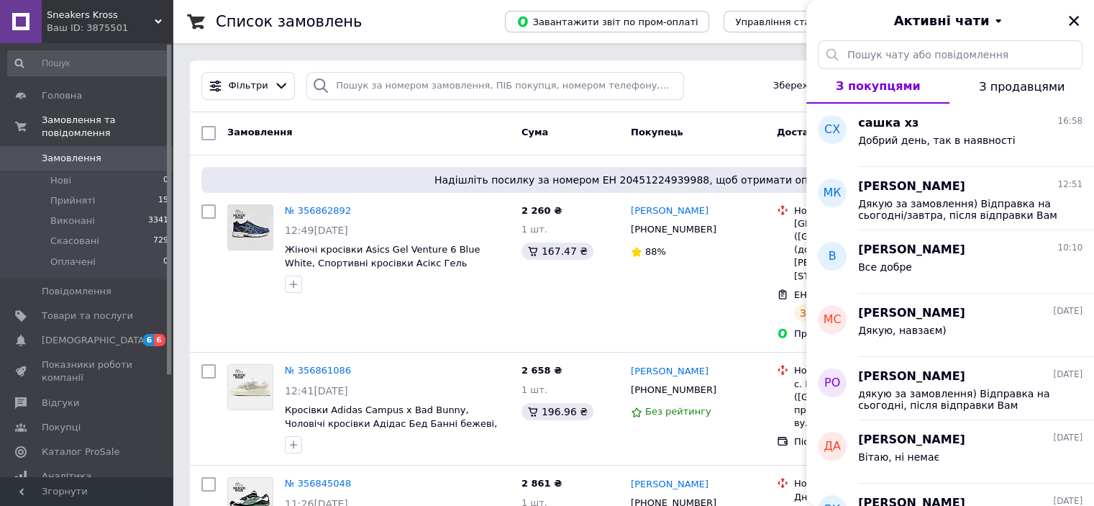
click at [1075, 26] on icon "Закрити" at bounding box center [1074, 20] width 13 height 13
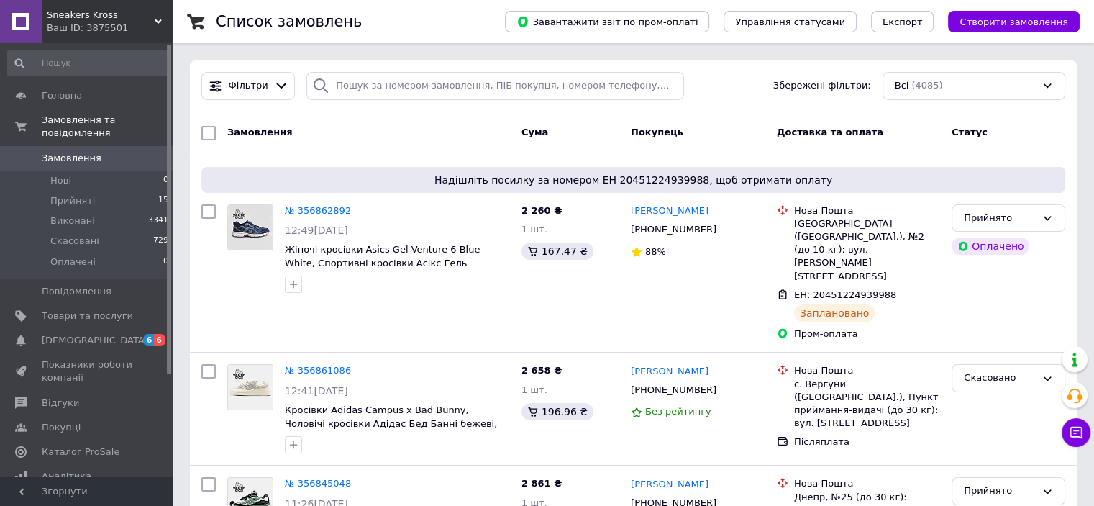
click at [130, 12] on span "Sneakers Kross" at bounding box center [101, 15] width 108 height 13
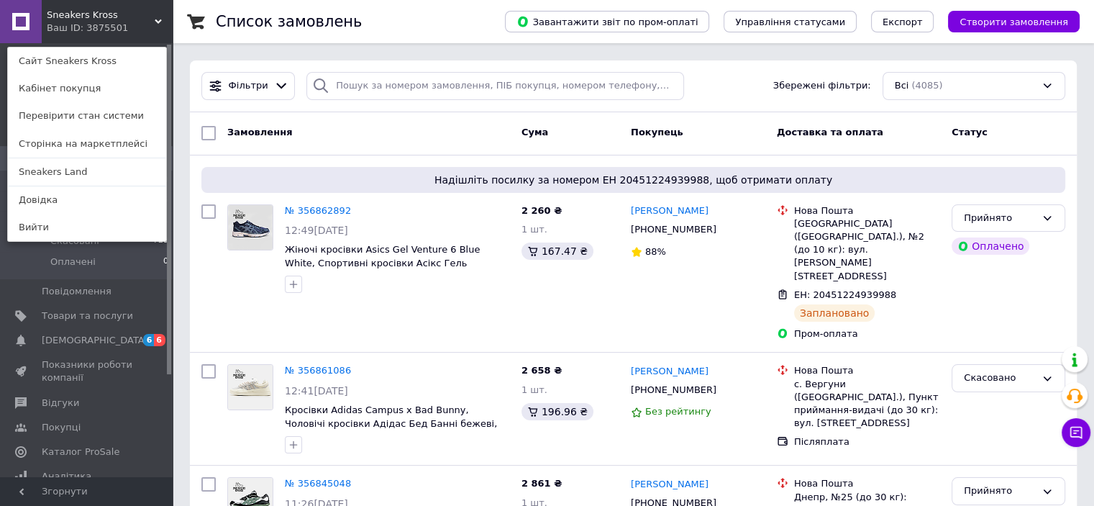
click at [94, 176] on link "Sneakers Land" at bounding box center [87, 171] width 158 height 27
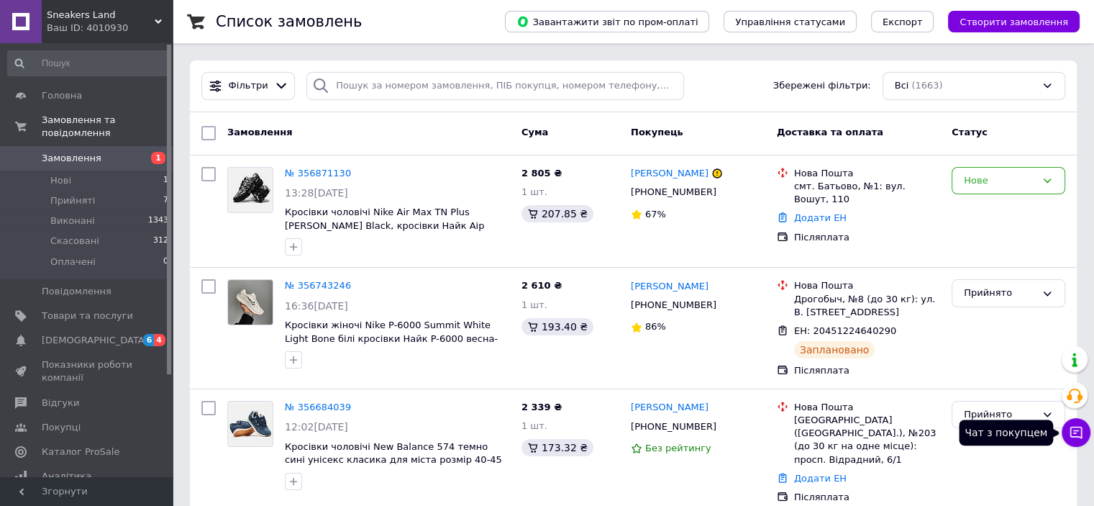
click at [1087, 437] on button "Чат з покупцем" at bounding box center [1076, 432] width 29 height 29
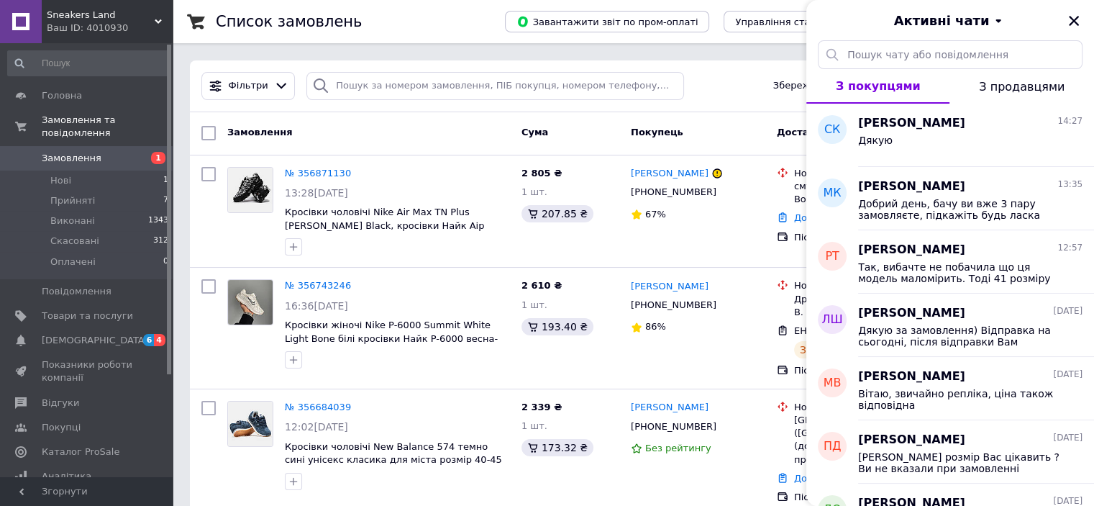
click at [1074, 26] on icon "Закрити" at bounding box center [1074, 20] width 13 height 13
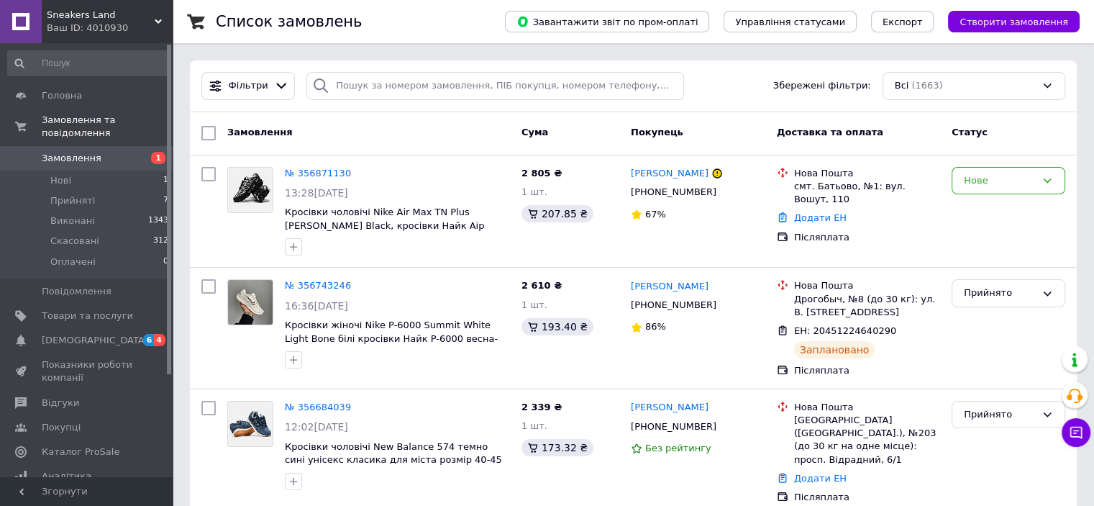
click at [123, 22] on div "Ваш ID: 4010930" at bounding box center [110, 28] width 126 height 13
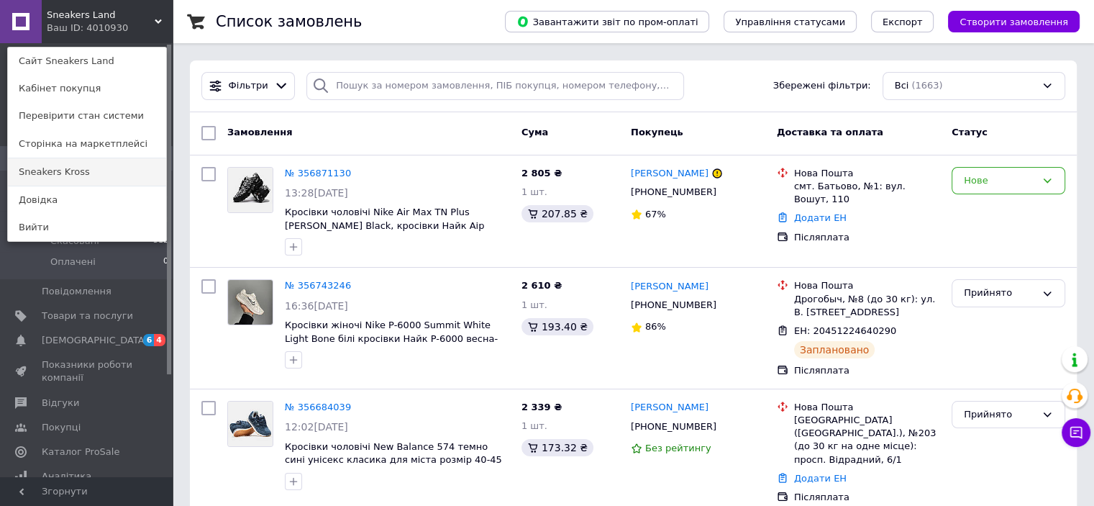
click at [115, 178] on link "Sneakers Kross" at bounding box center [87, 171] width 158 height 27
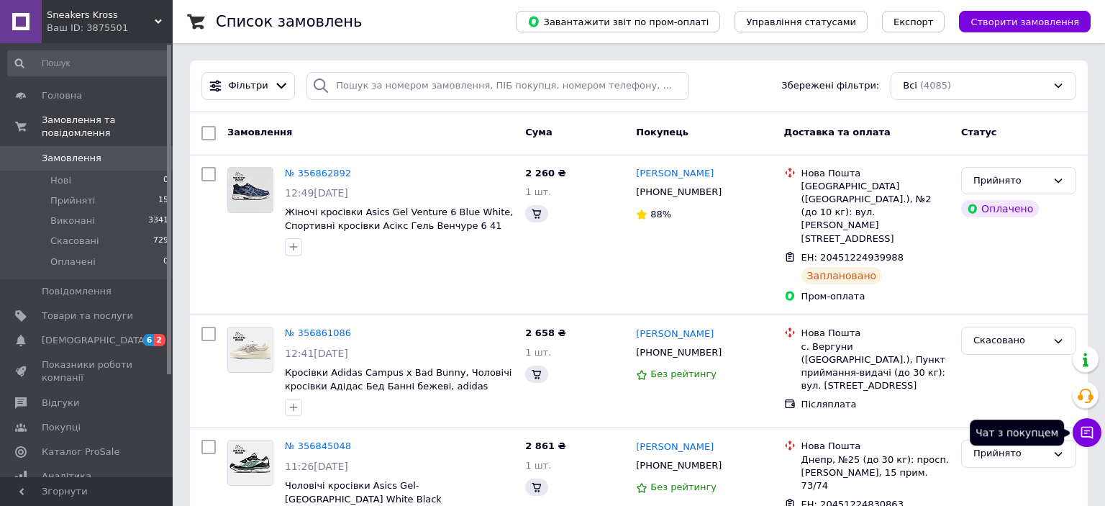
click at [1089, 442] on div "Чат з покупцем" at bounding box center [1087, 432] width 29 height 29
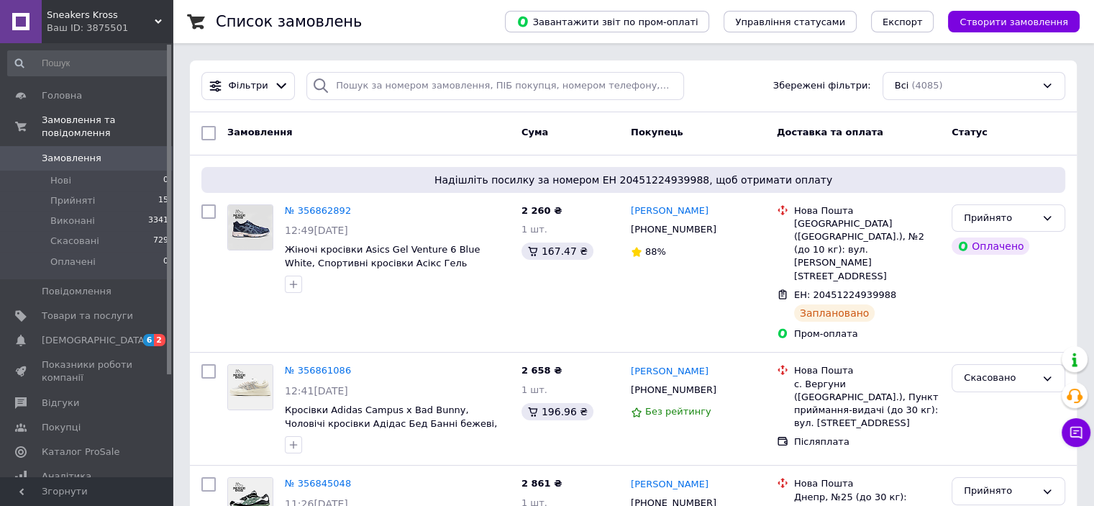
click at [1086, 445] on div "Чат з покупцем" at bounding box center [1076, 432] width 29 height 29
click at [1079, 438] on icon at bounding box center [1076, 432] width 14 height 14
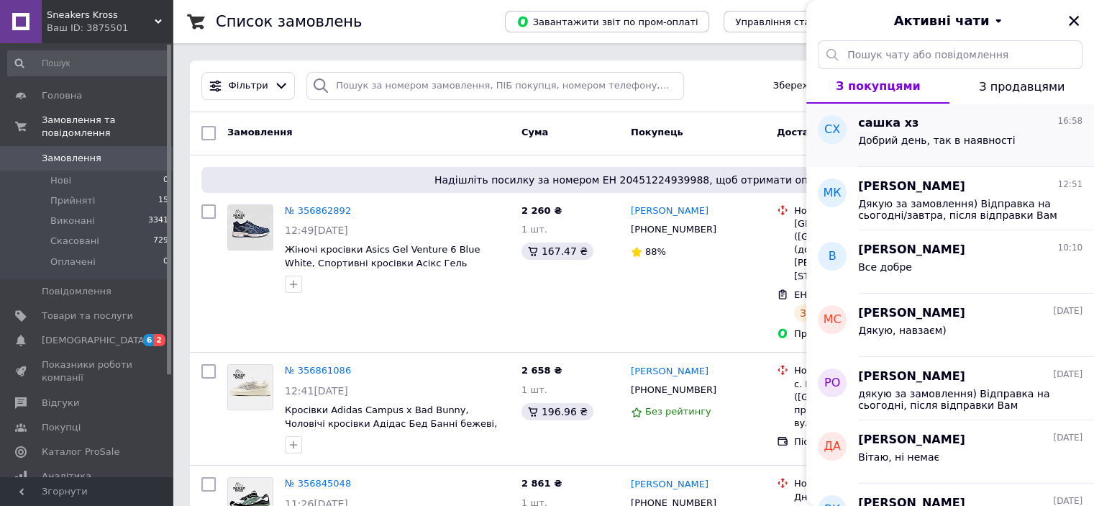
click at [947, 149] on div "Добрий день, так в наявності" at bounding box center [936, 145] width 157 height 20
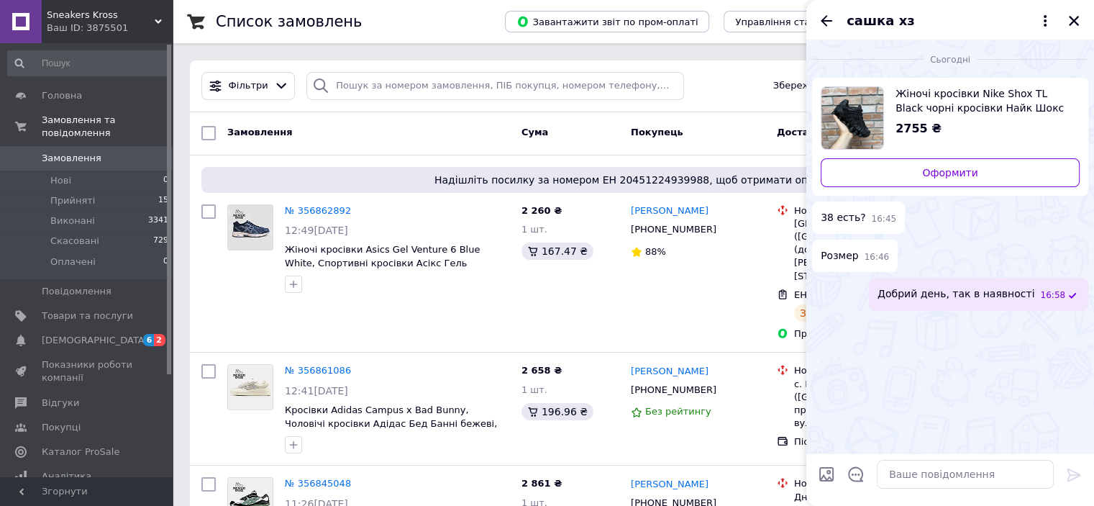
click at [822, 19] on icon "Назад" at bounding box center [826, 20] width 17 height 17
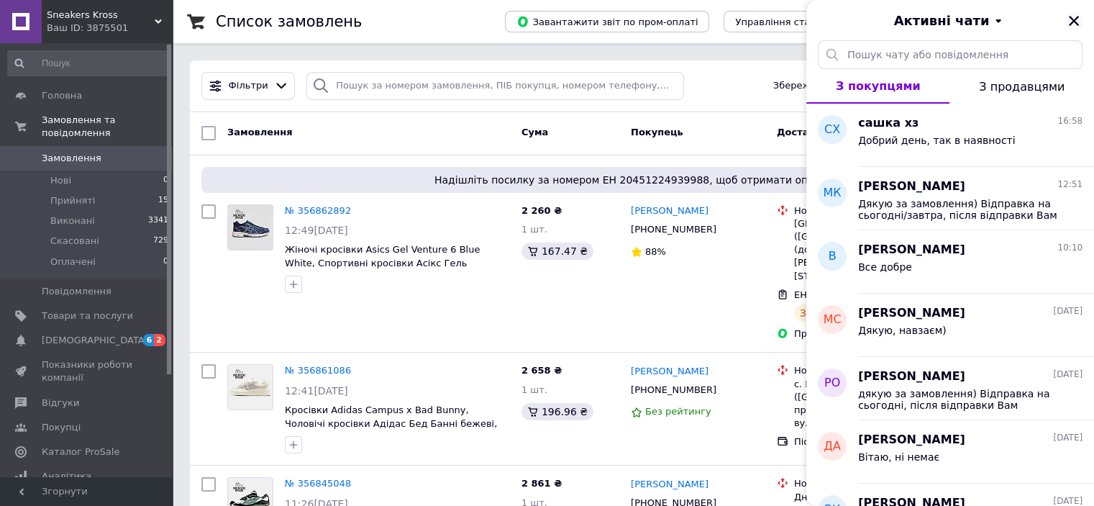
click at [1074, 19] on icon "Закрити" at bounding box center [1074, 20] width 13 height 13
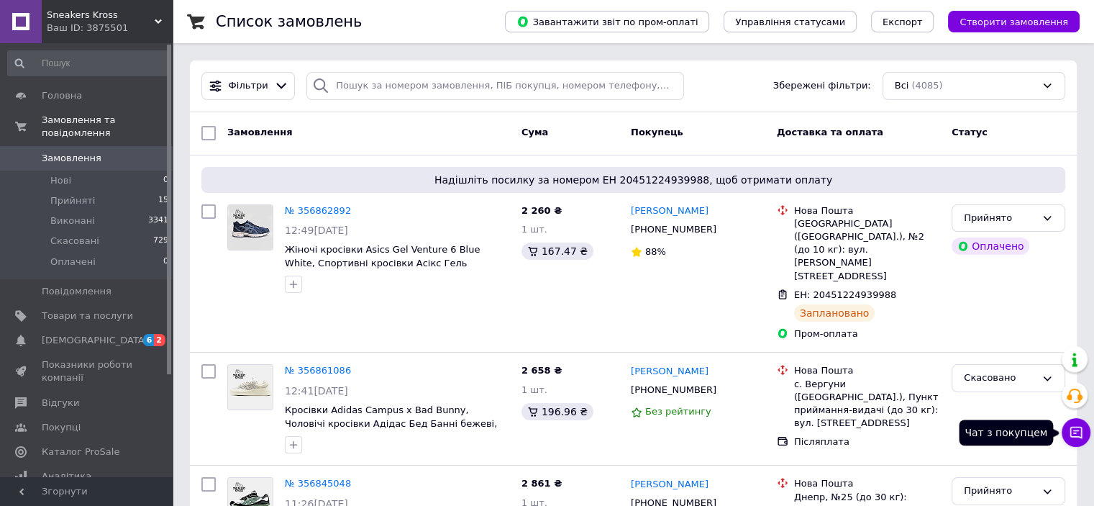
click at [1074, 429] on icon at bounding box center [1076, 432] width 14 height 14
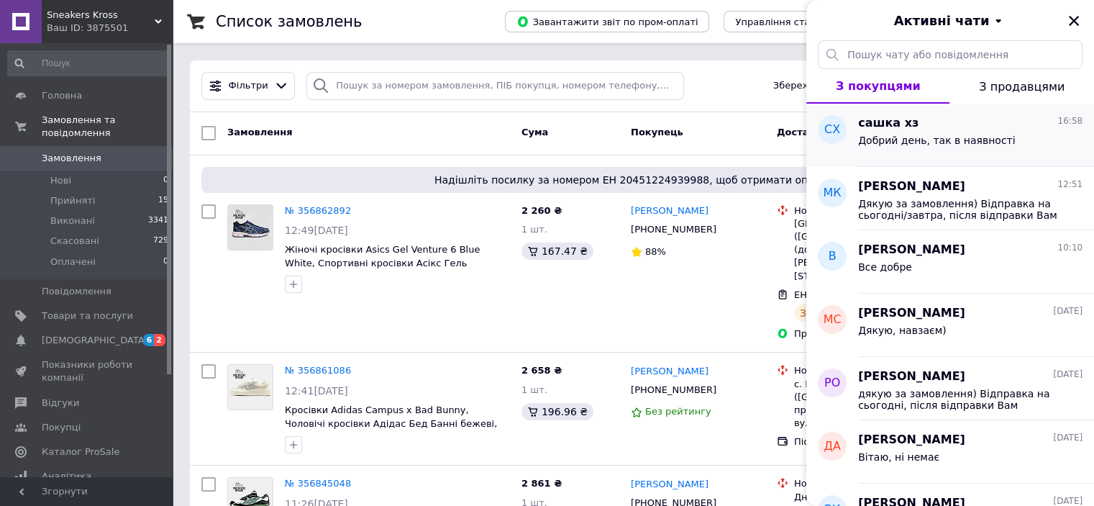
click at [951, 140] on span "Добрий день, так в наявності" at bounding box center [936, 141] width 157 height 12
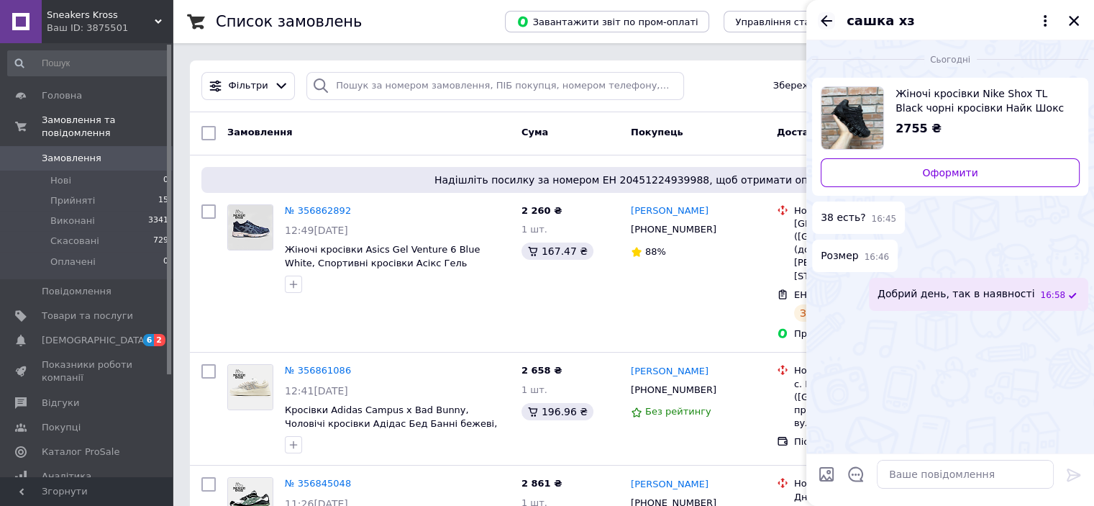
click at [828, 18] on icon "Назад" at bounding box center [826, 20] width 17 height 17
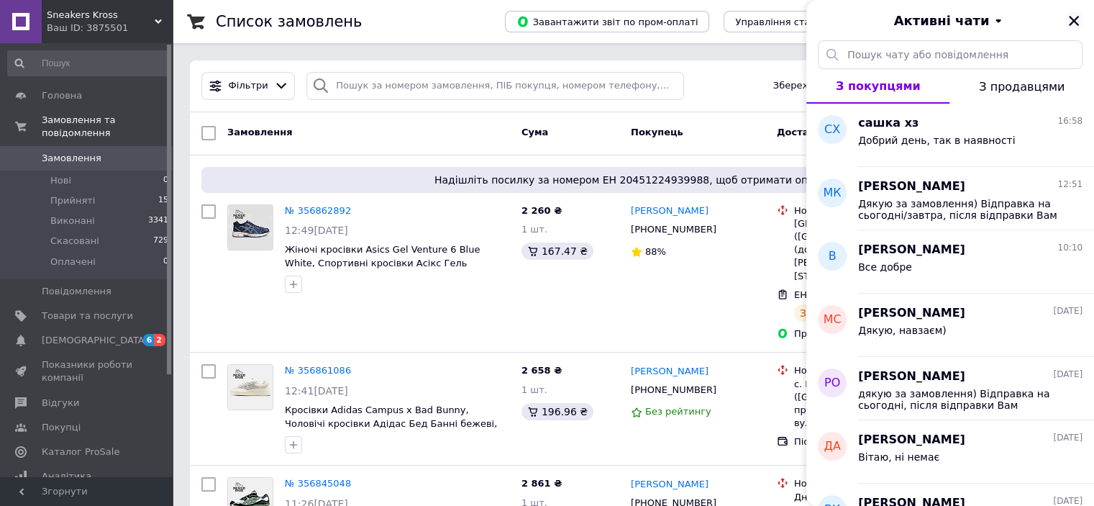
click at [1075, 17] on icon "Закрити" at bounding box center [1074, 20] width 13 height 13
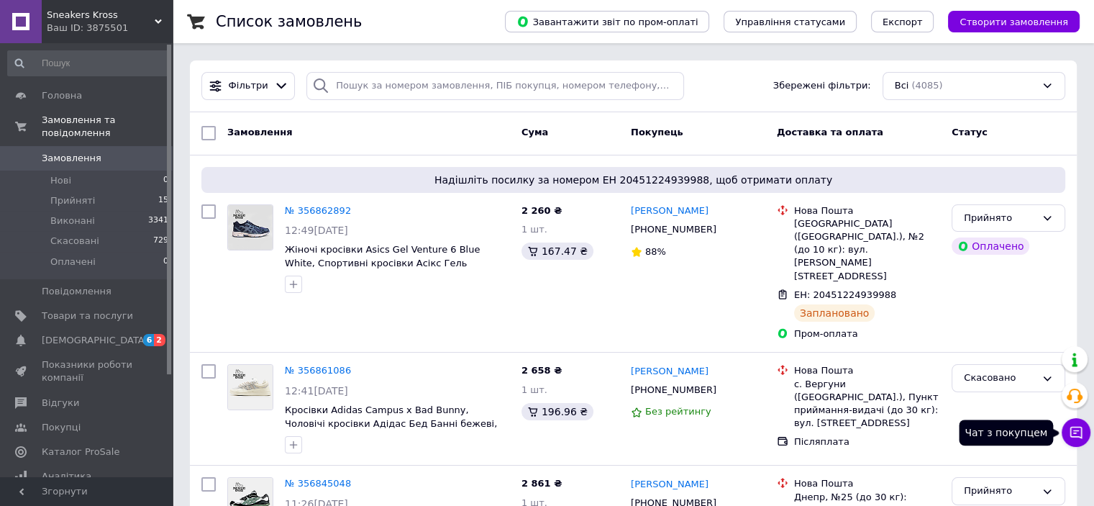
click at [1079, 435] on icon at bounding box center [1076, 432] width 14 height 14
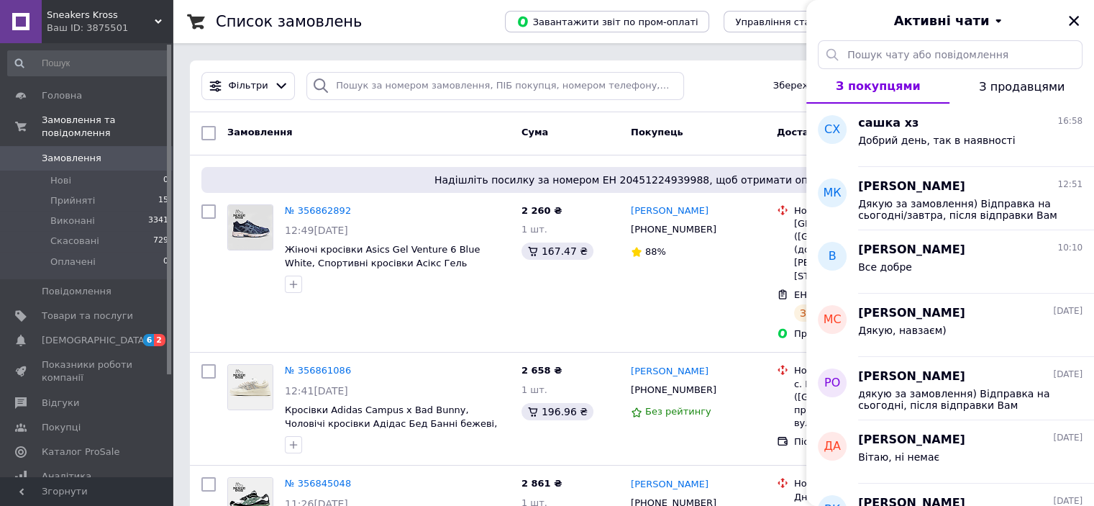
click at [1084, 23] on div "Активні чати" at bounding box center [951, 20] width 288 height 40
click at [1077, 22] on icon "Закрити" at bounding box center [1074, 20] width 13 height 13
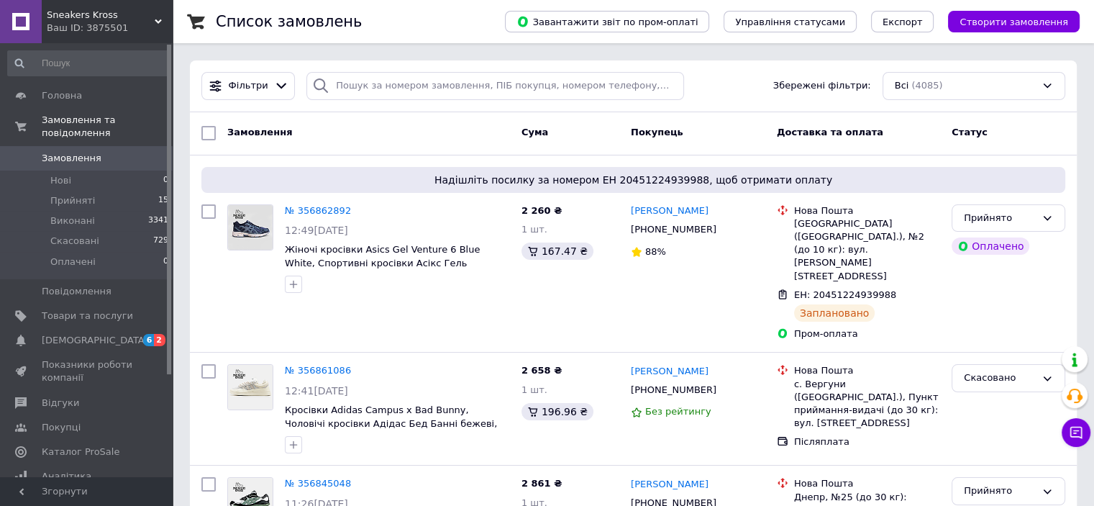
click at [98, 152] on span "Замовлення" at bounding box center [87, 158] width 91 height 13
click at [1073, 438] on icon at bounding box center [1076, 432] width 14 height 14
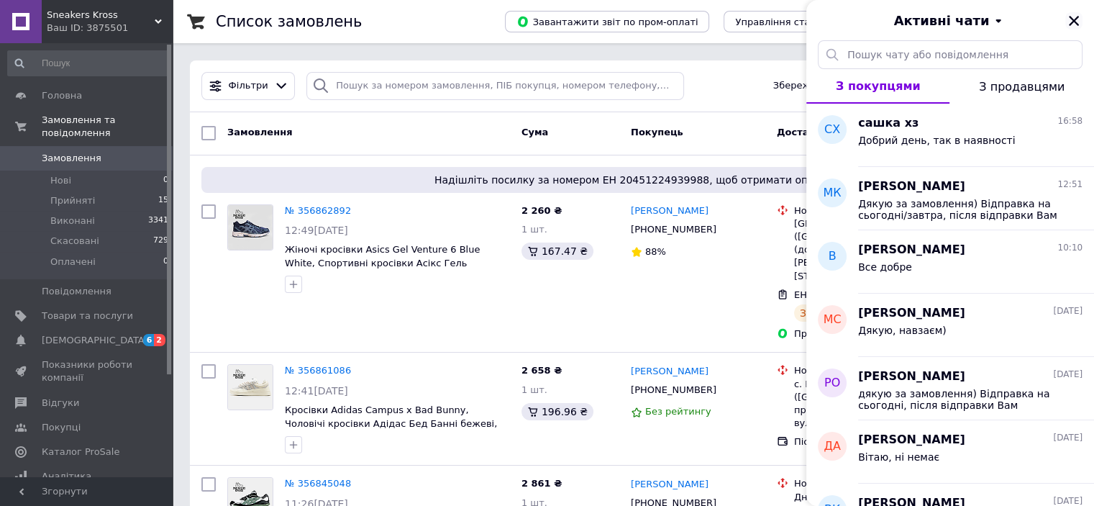
click at [1078, 19] on icon "Закрити" at bounding box center [1074, 20] width 13 height 13
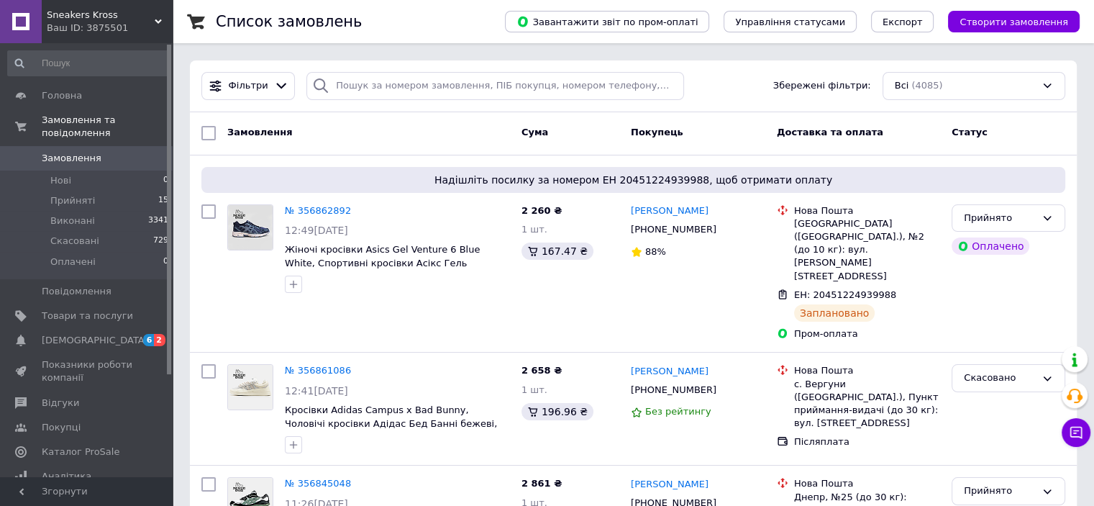
click at [126, 152] on span "Замовлення" at bounding box center [87, 158] width 91 height 13
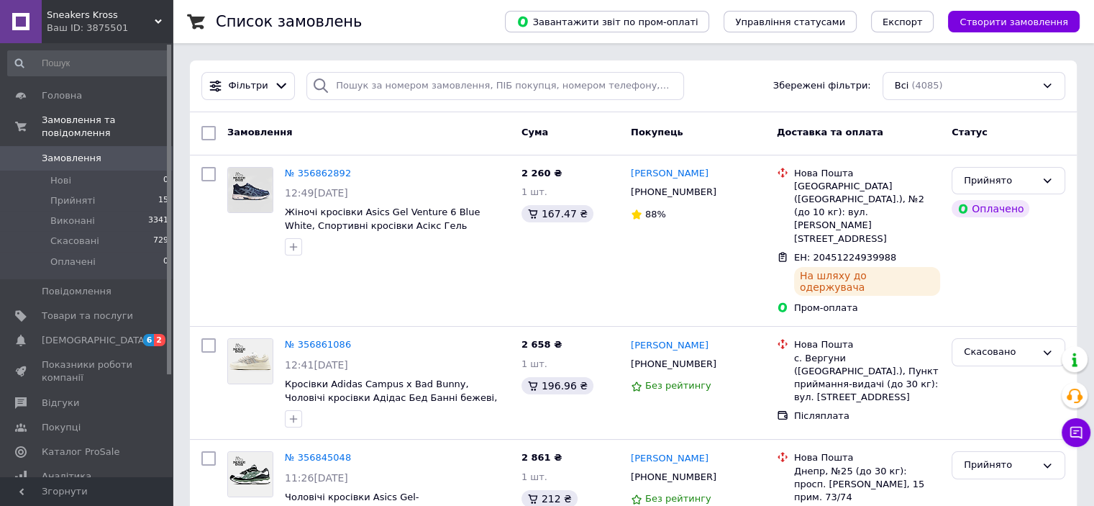
click at [66, 152] on span "Замовлення" at bounding box center [72, 158] width 60 height 13
click at [127, 152] on span "Замовлення" at bounding box center [87, 158] width 91 height 13
